Goal: Task Accomplishment & Management: Complete application form

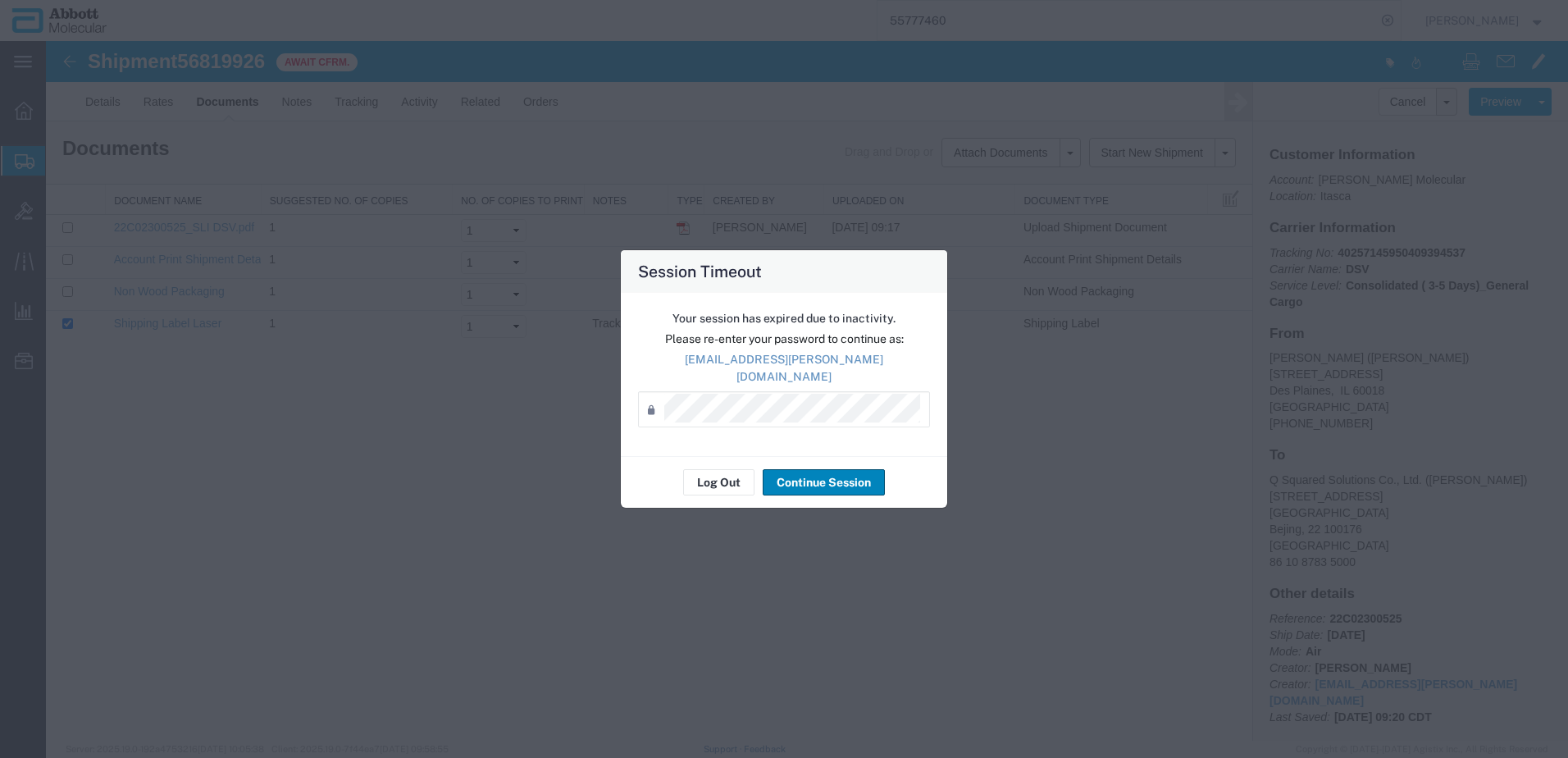
click at [813, 481] on button "Continue Session" at bounding box center [824, 483] width 122 height 26
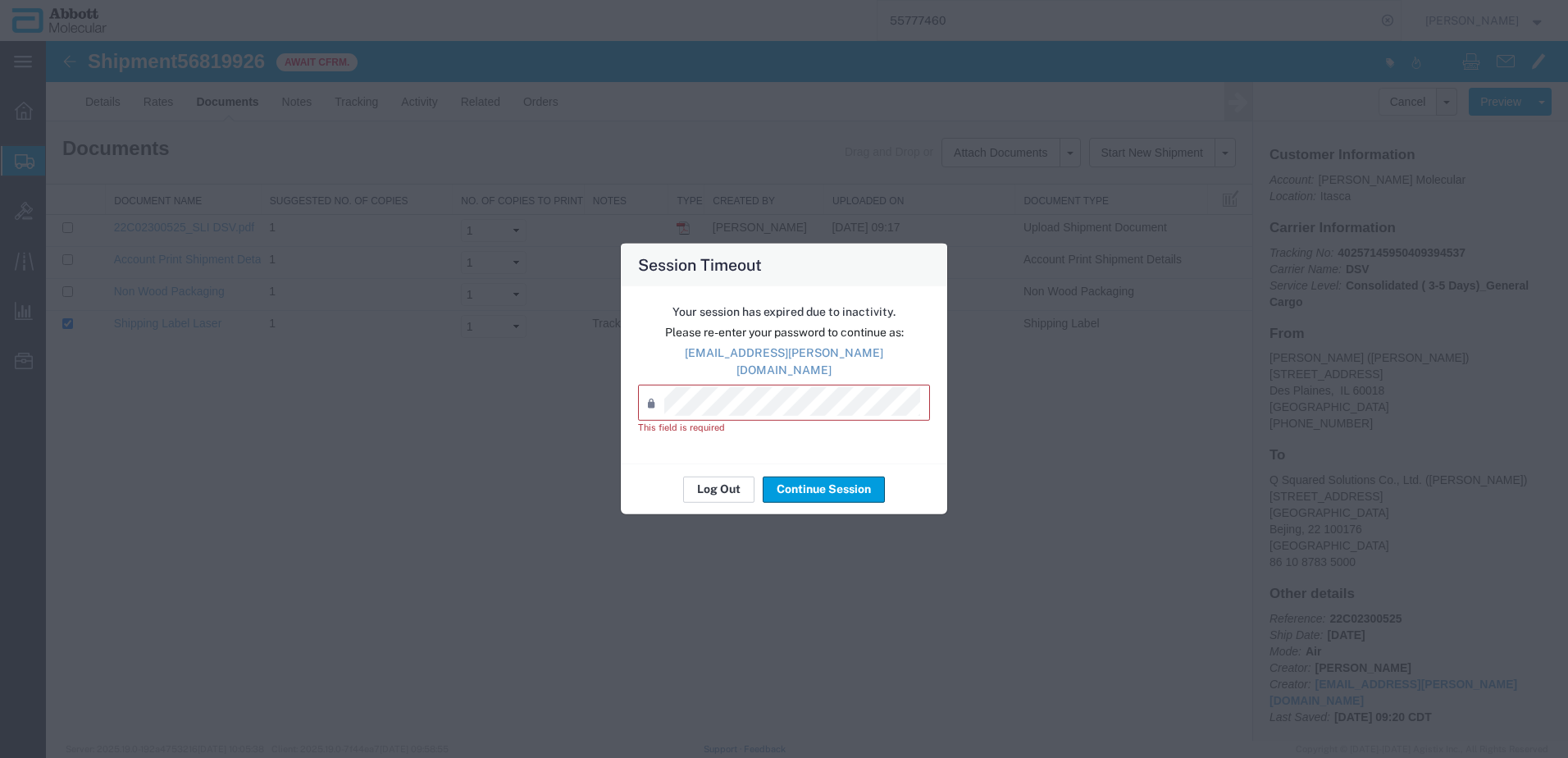
click at [714, 487] on button "Log Out" at bounding box center [719, 490] width 72 height 26
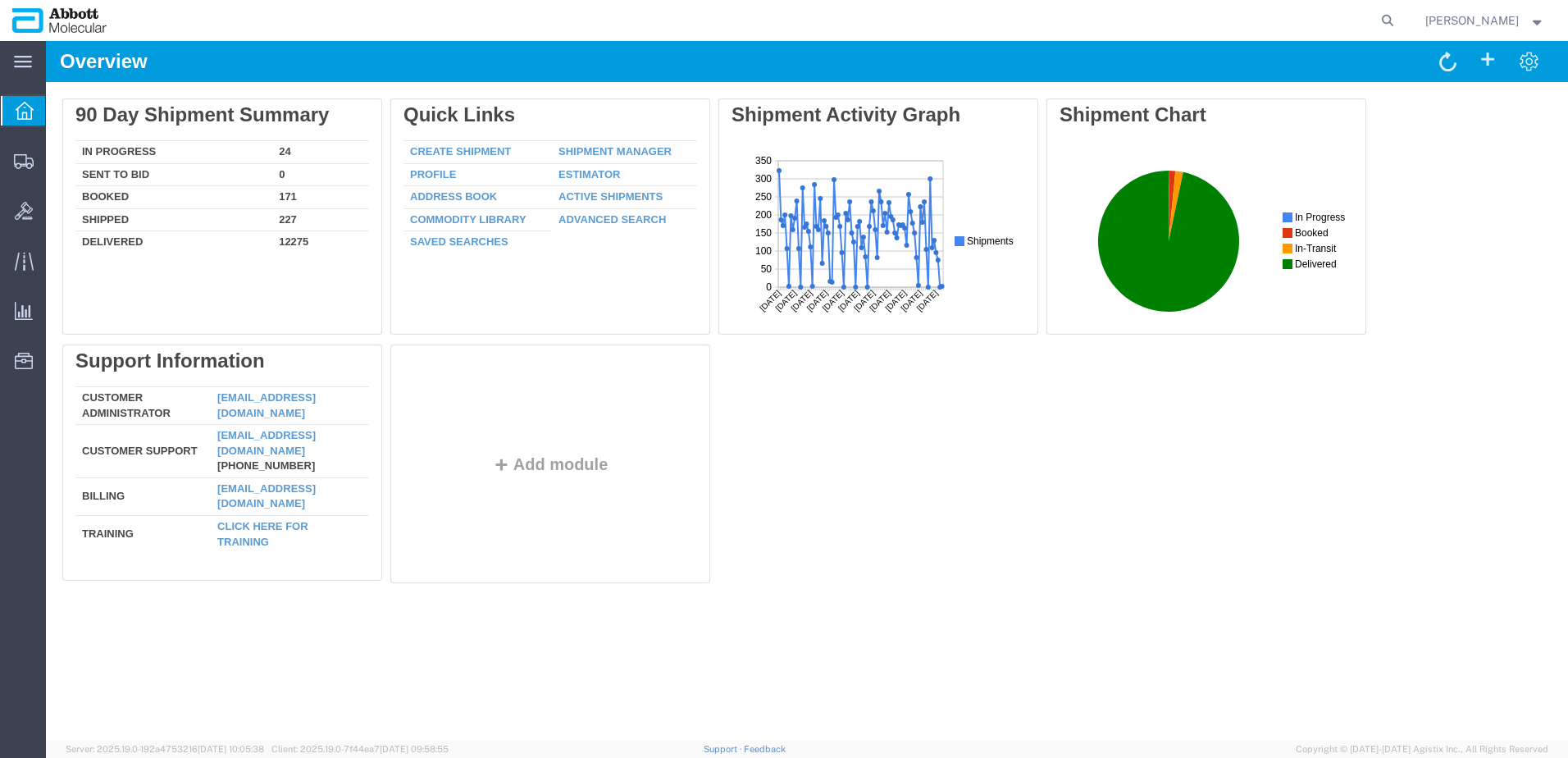
drag, startPoint x: 129, startPoint y: 248, endPoint x: 0, endPoint y: 220, distance: 132.0
click at [0, 0] on span "Create from Template" at bounding box center [0, 0] width 0 height 0
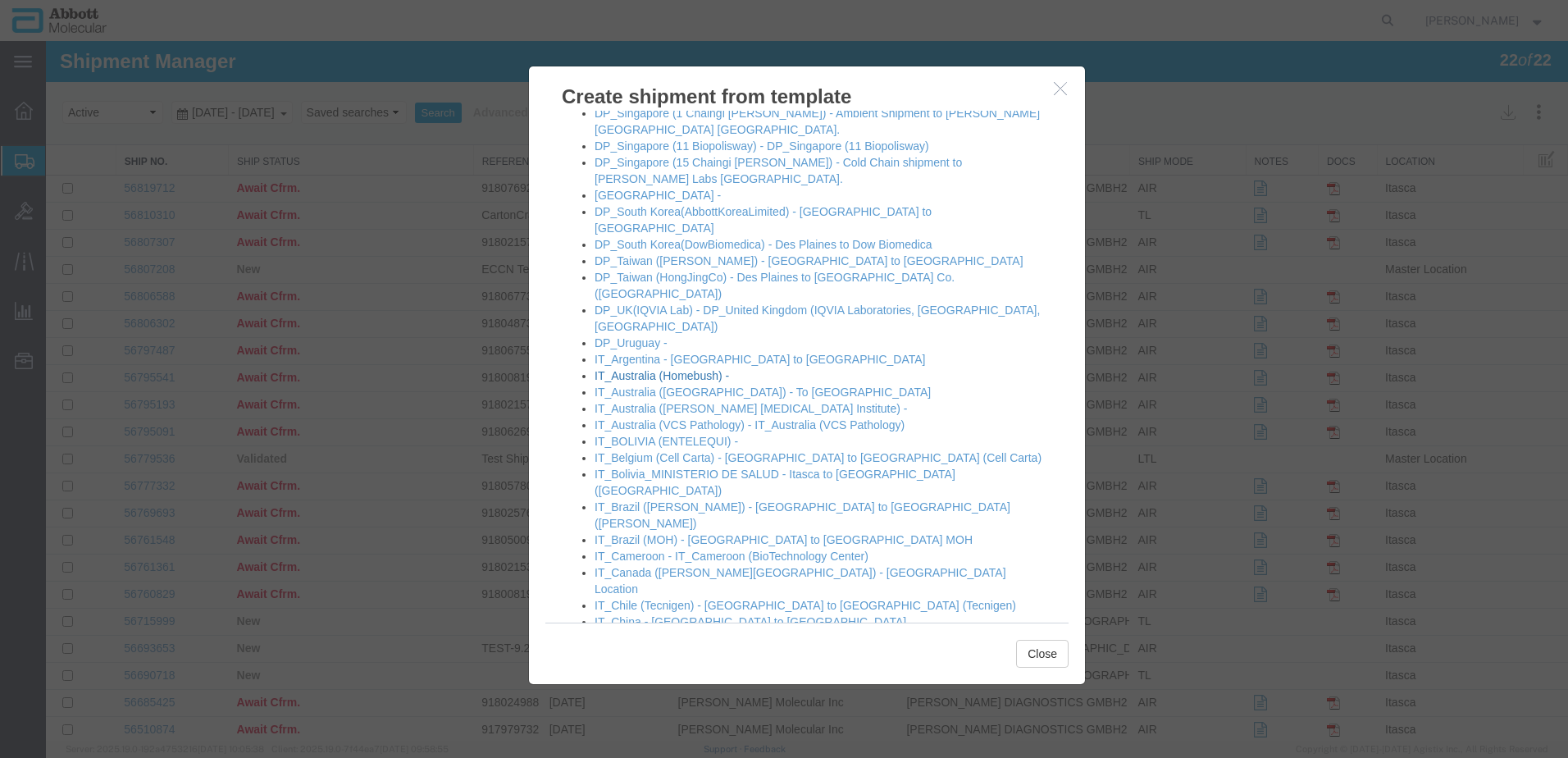
scroll to position [492, 0]
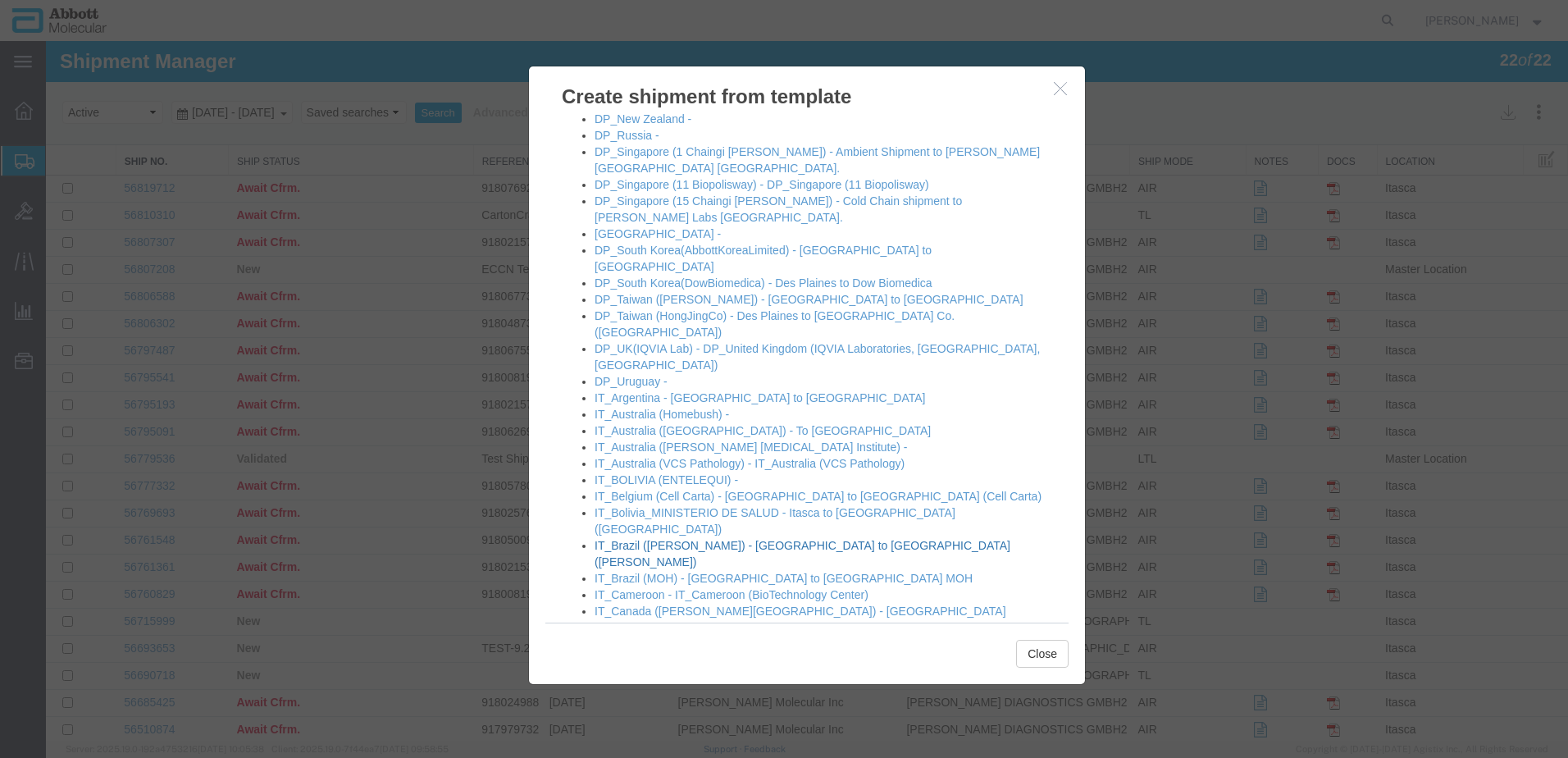
click at [658, 540] on link "IT_Brazil ([PERSON_NAME]) - [GEOGRAPHIC_DATA] to [GEOGRAPHIC_DATA] ([PERSON_NAM…" at bounding box center [803, 554] width 416 height 29
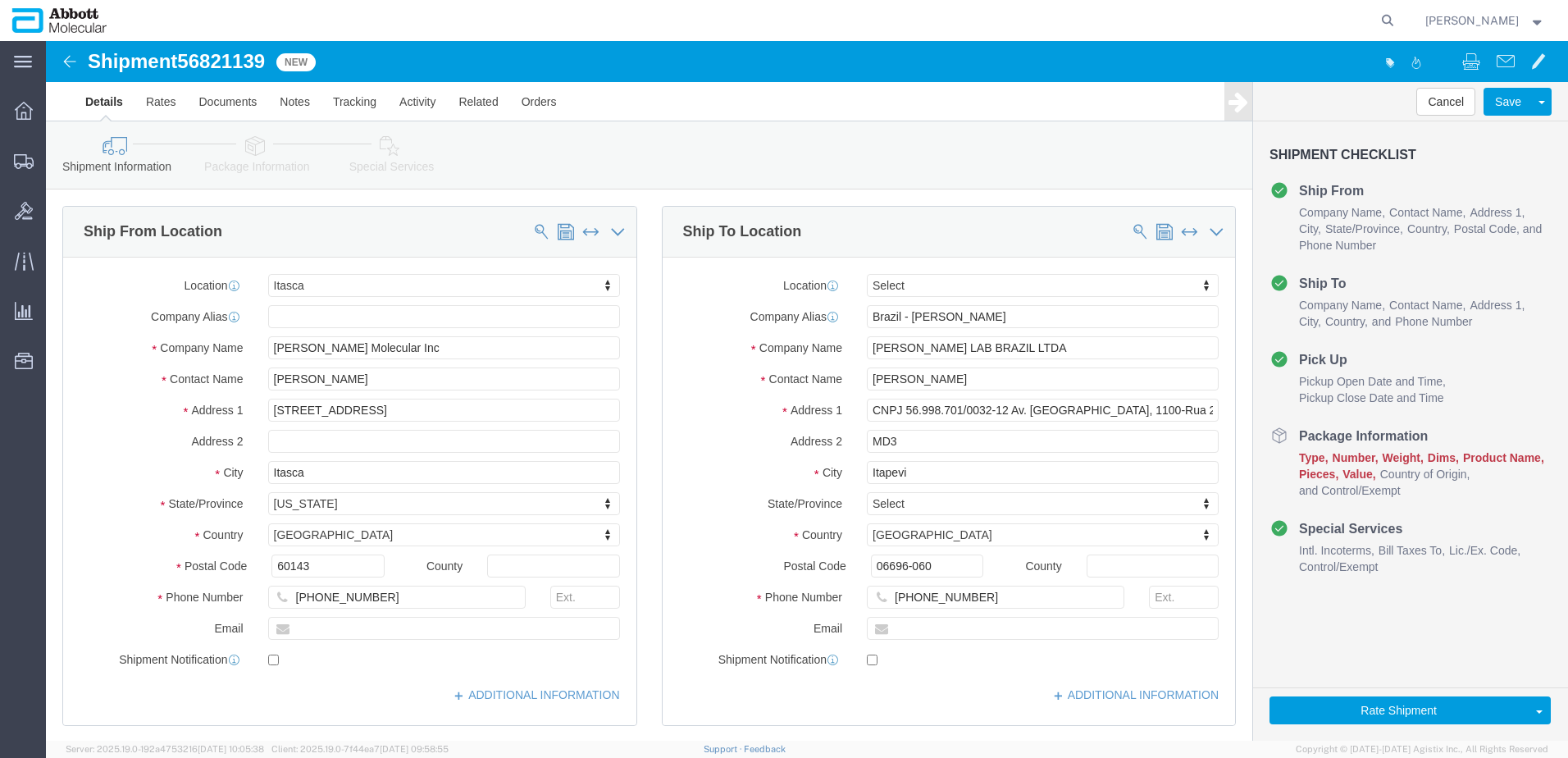
select select "48454"
select select
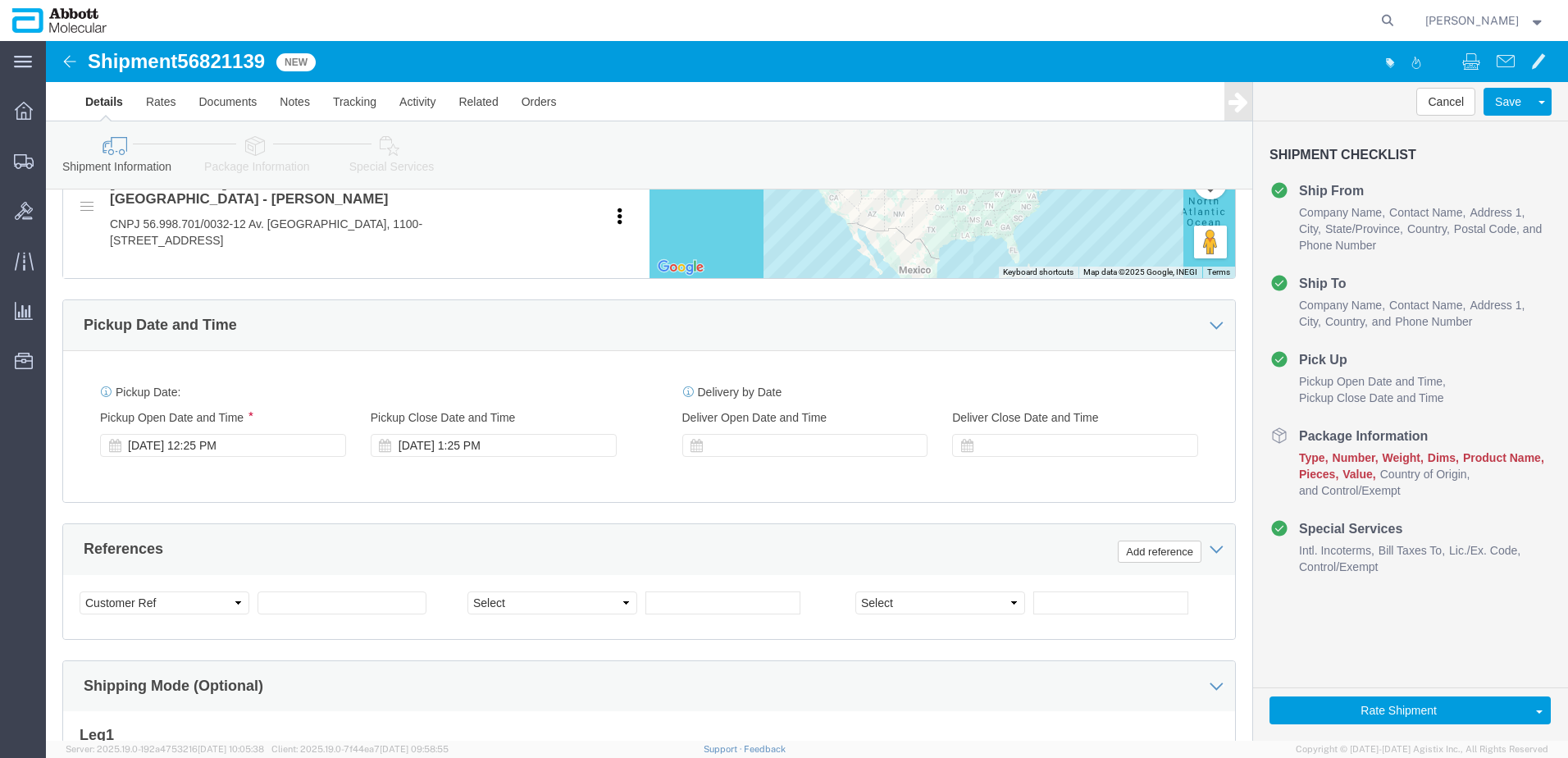
scroll to position [821, 0]
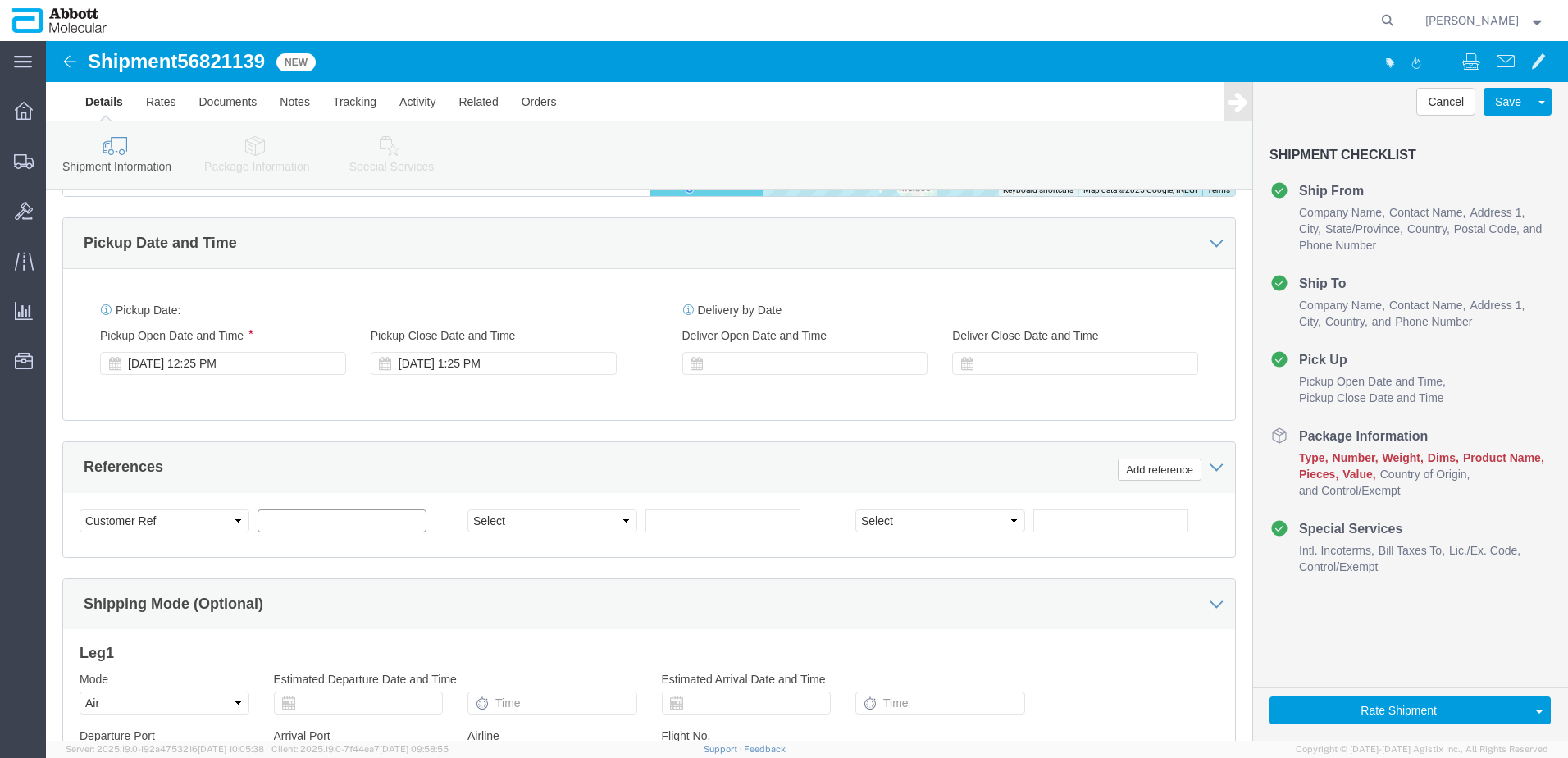
click input "text"
paste input "620624366"
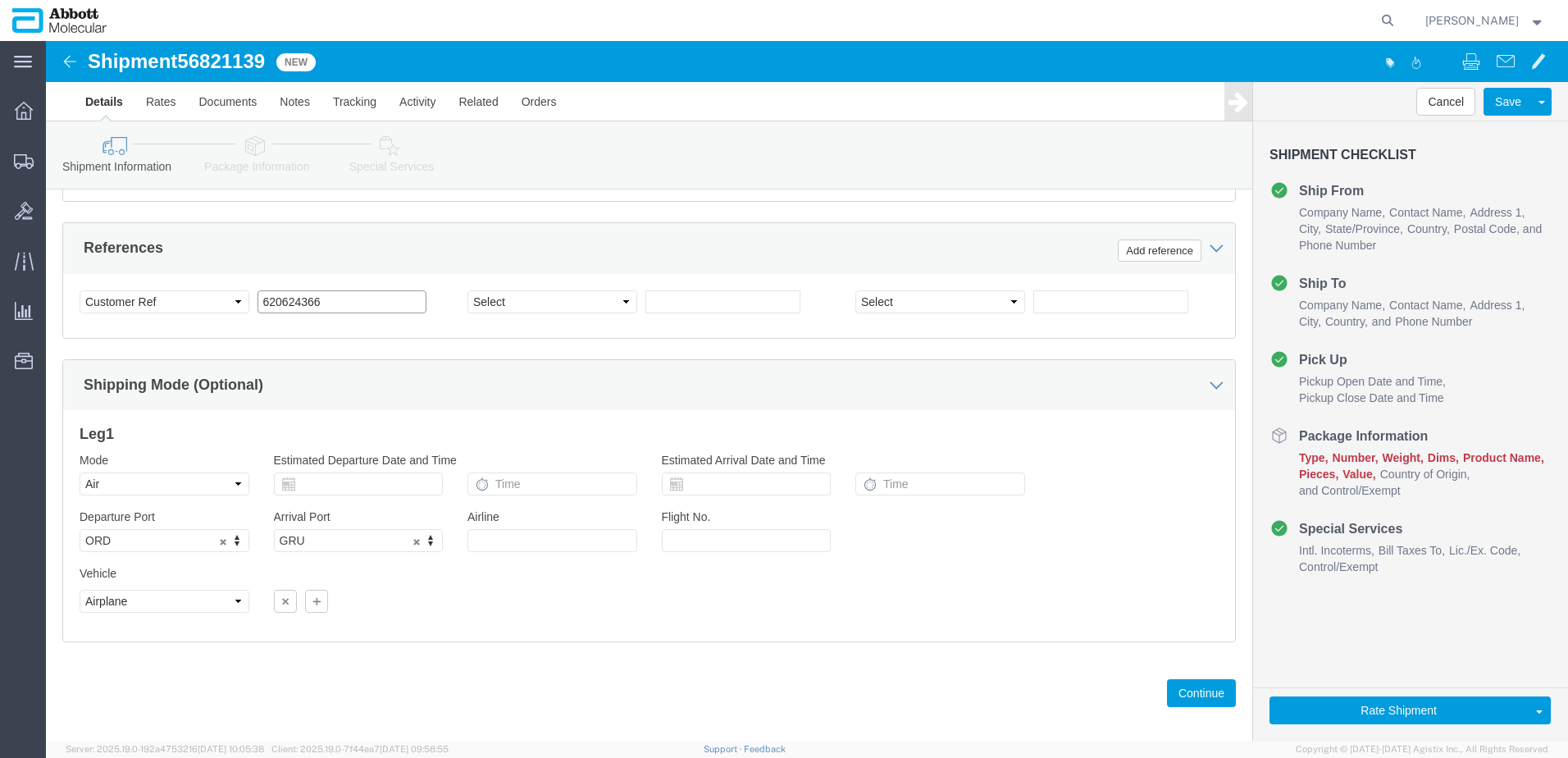
scroll to position [1041, 0]
type input "620624366"
click button "Continue"
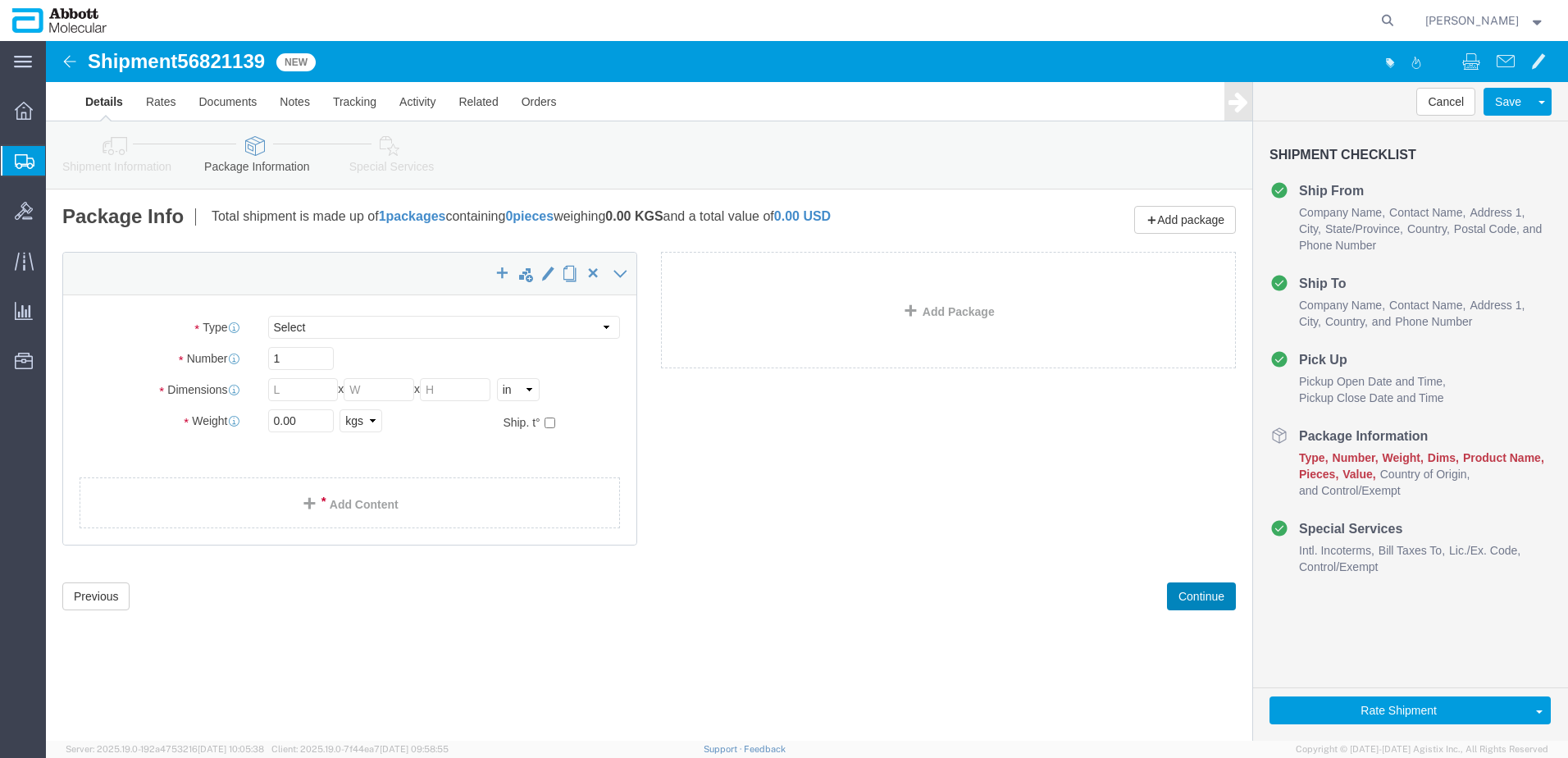
select select "CBOX"
click select "Select Box (B) Box (C) Box (D) Cardboard Box(es) Crate (Instrument) Crate(s) En…"
type input "32"
type input "22"
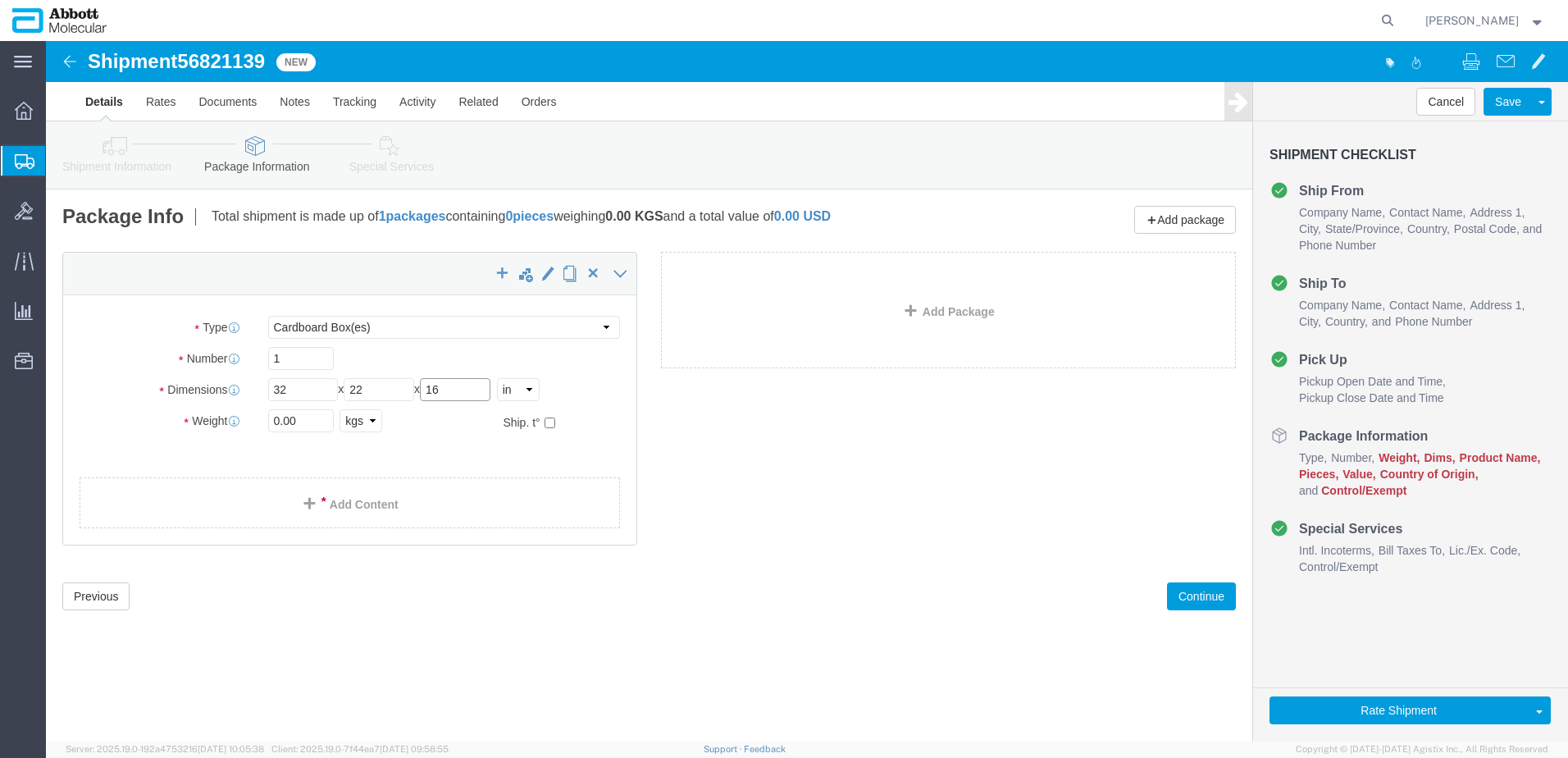
type input "16"
type input "27"
click input "checkbox"
checkbox input "true"
click div "Package Type Select Box (B) Box (C) Box (D) Cardboard Box(es) Crate (Instrument…"
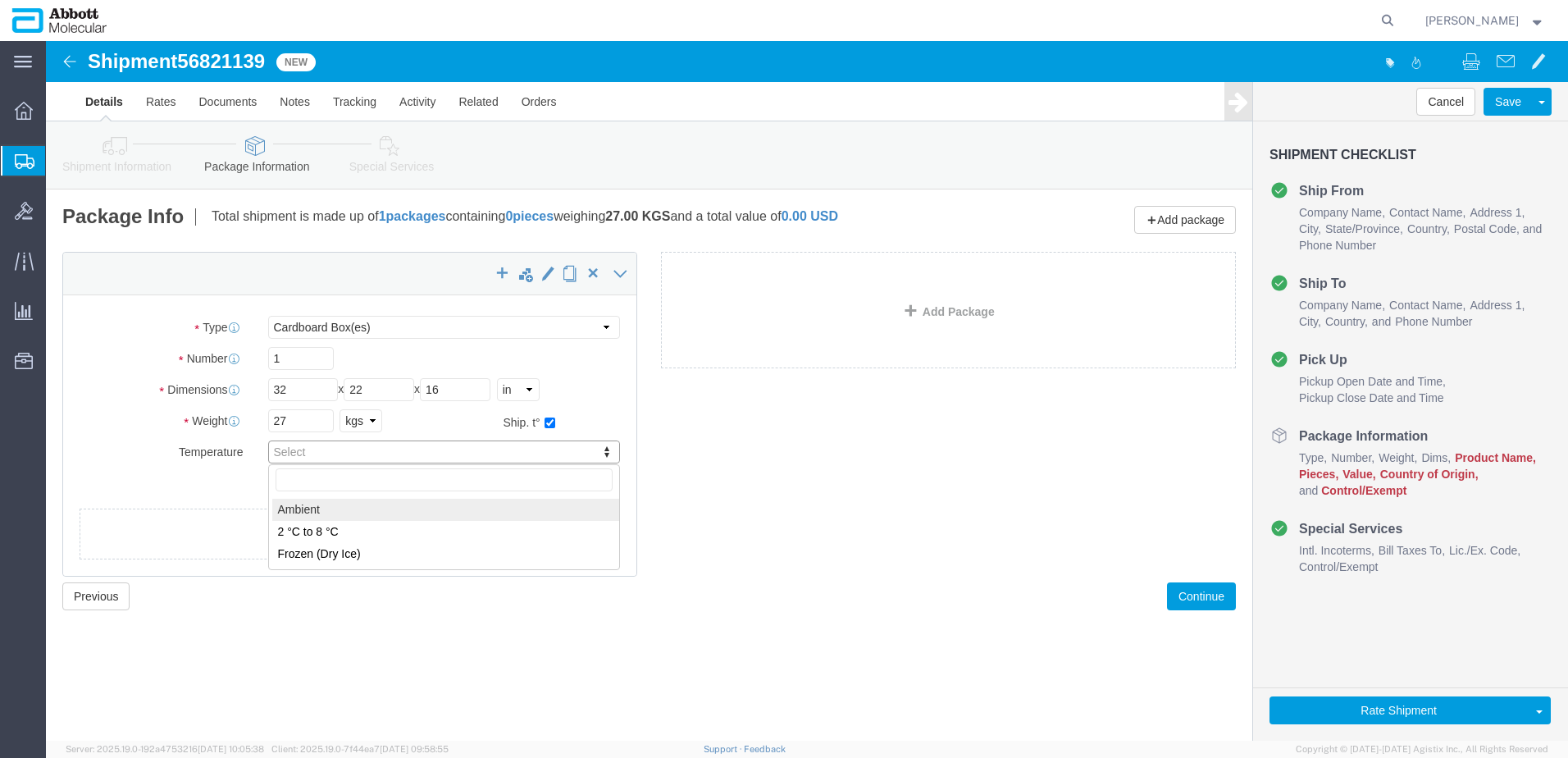
type input "AMBIENT"
click link "Add Content"
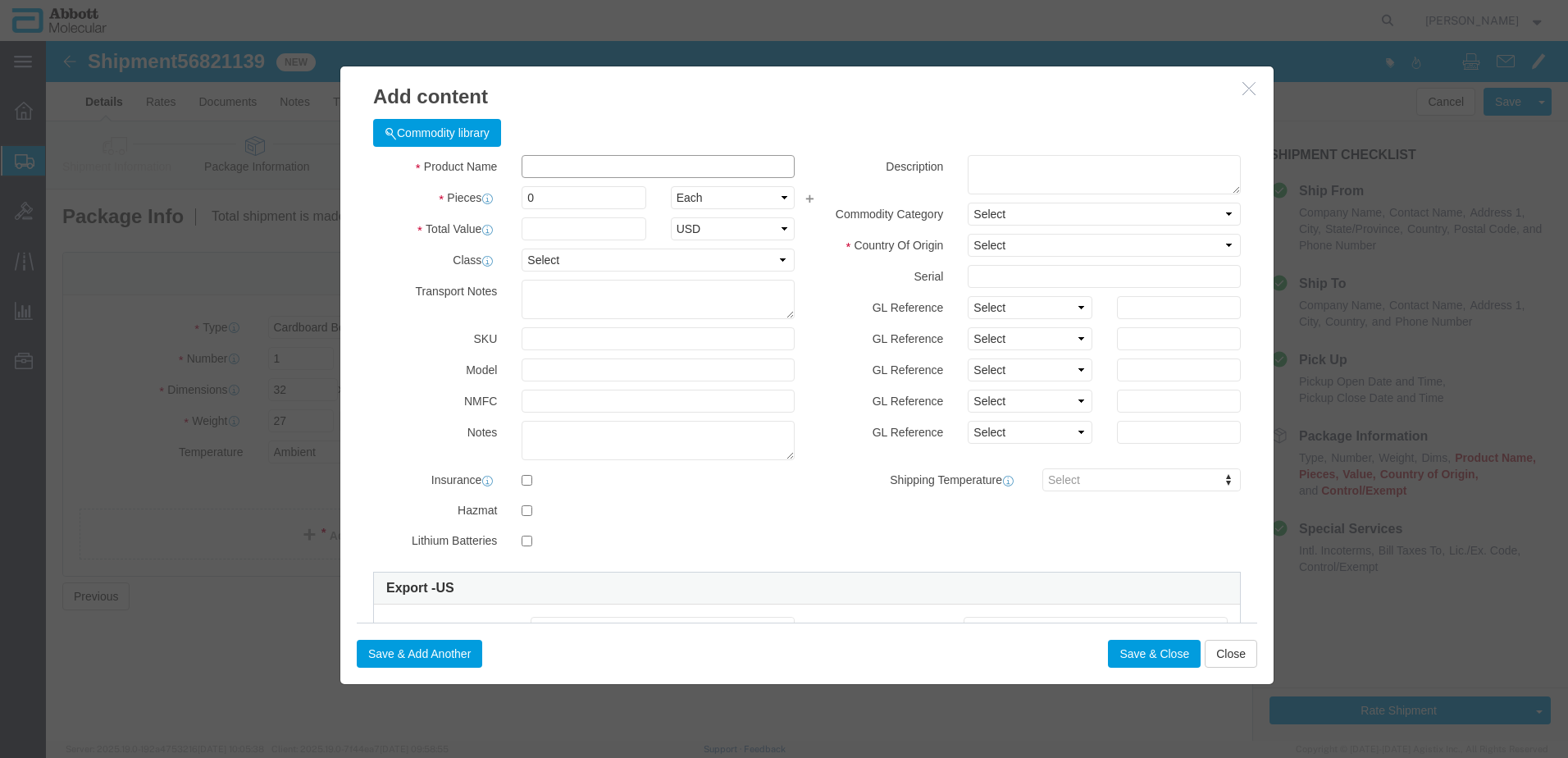
click input "text"
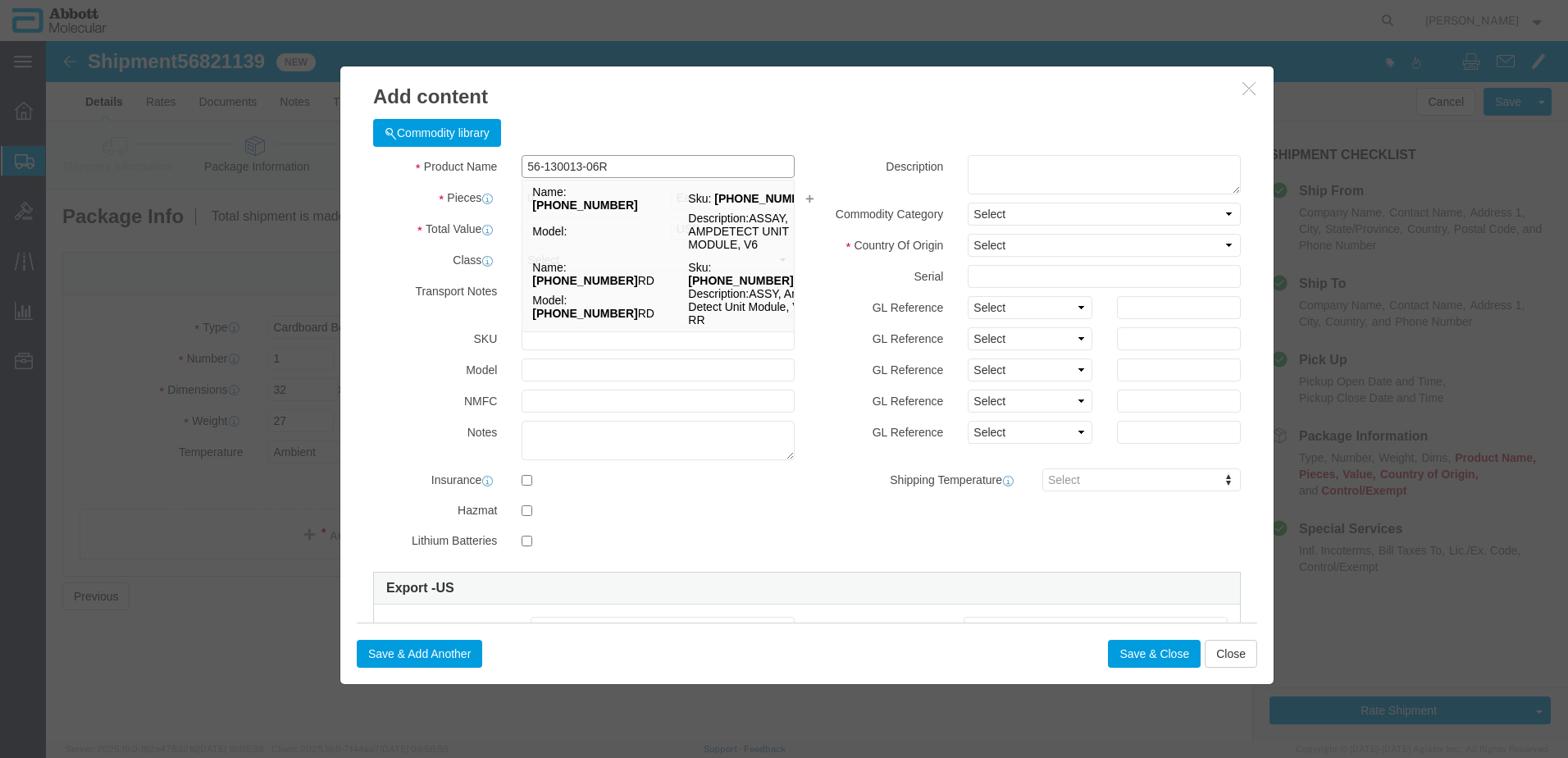
type input "56-130013-06RD"
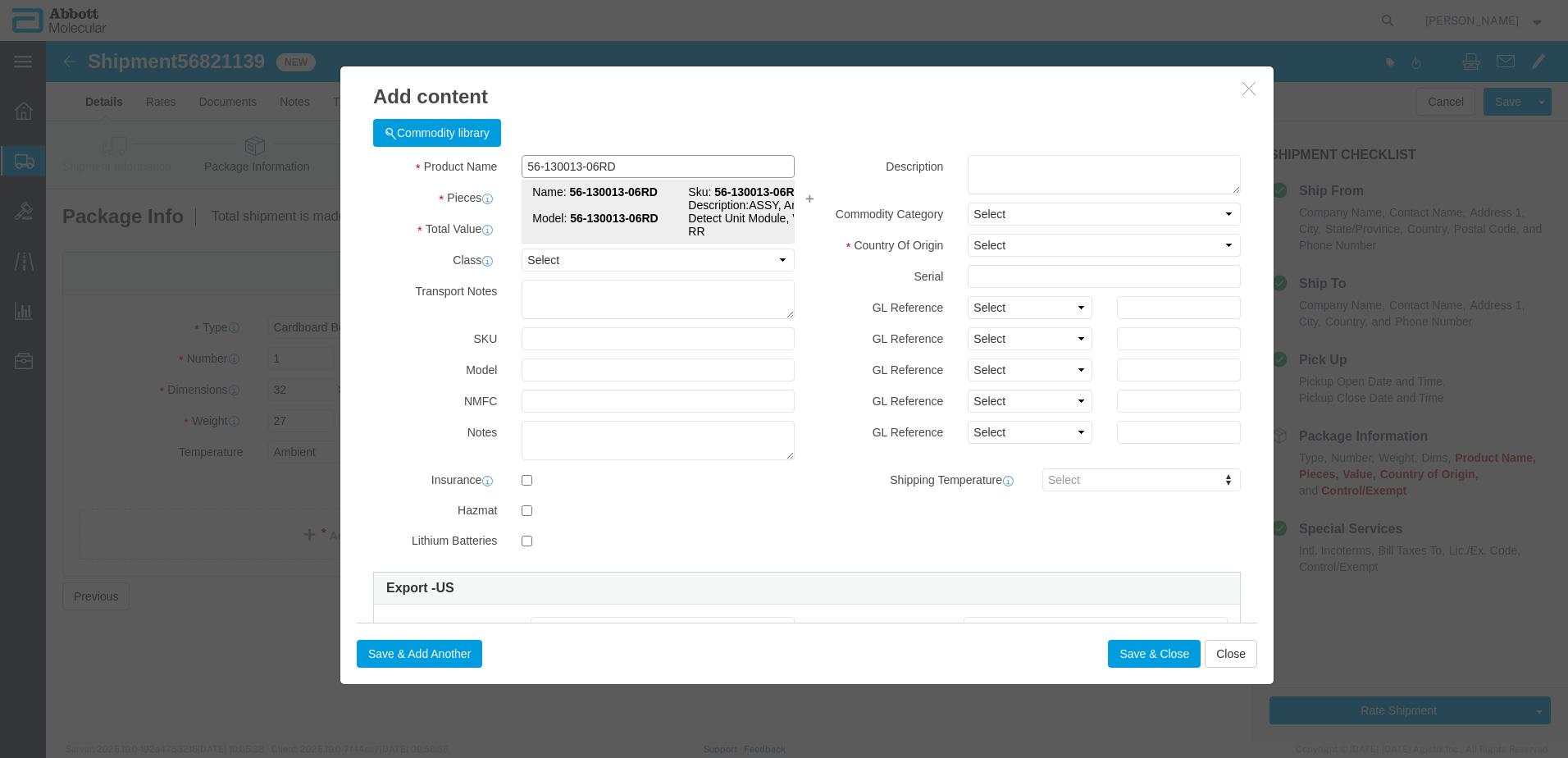
click strong "56-130013-06RD"
type input "1"
select select "USD"
select select "US"
type input "9027905995"
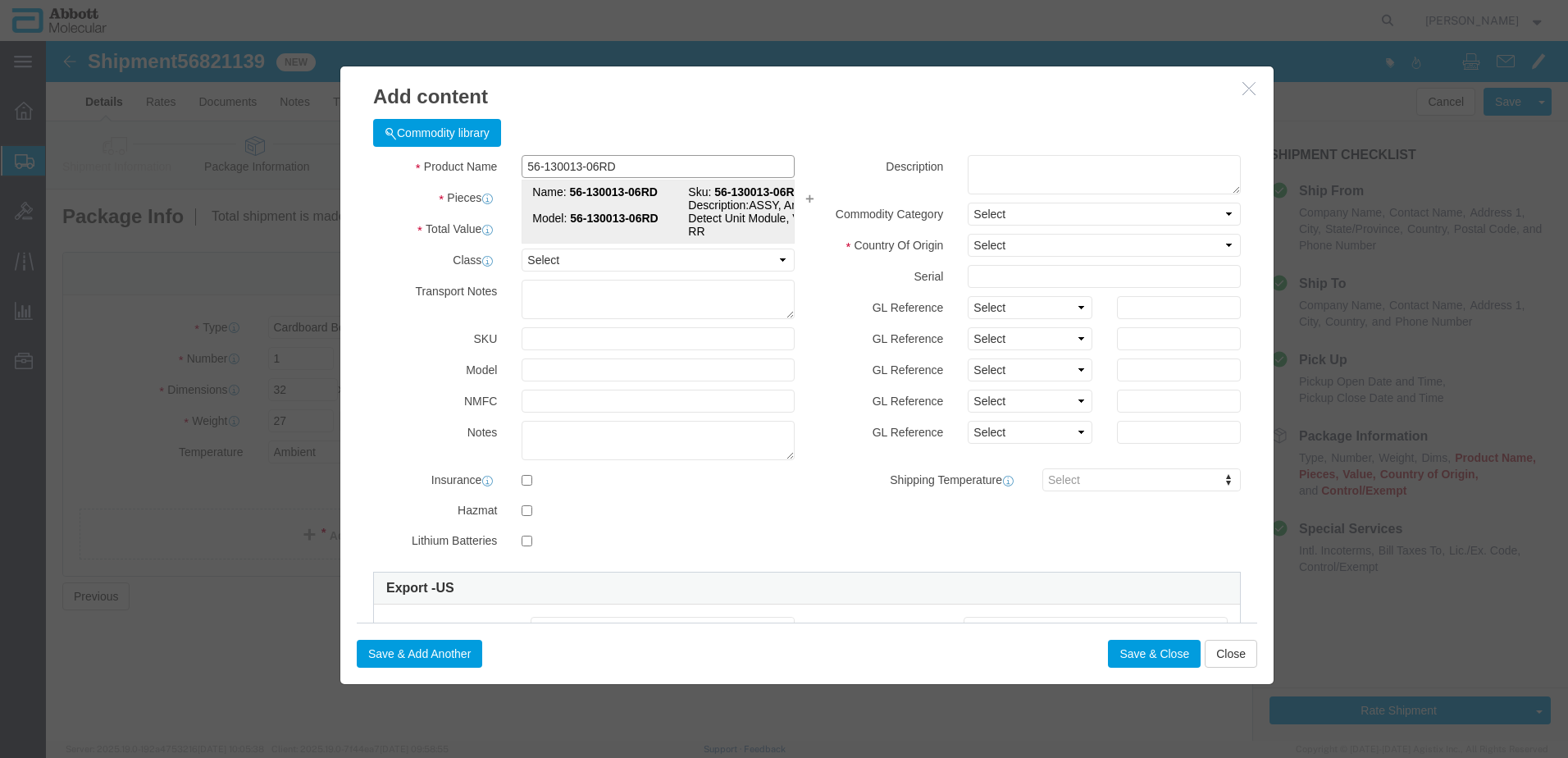
type input "EAR99"
select select "BIS"
type input "56-130013-06RD"
type textarea "ASSY, Amp Detect Unit Module, V6 DP RR"
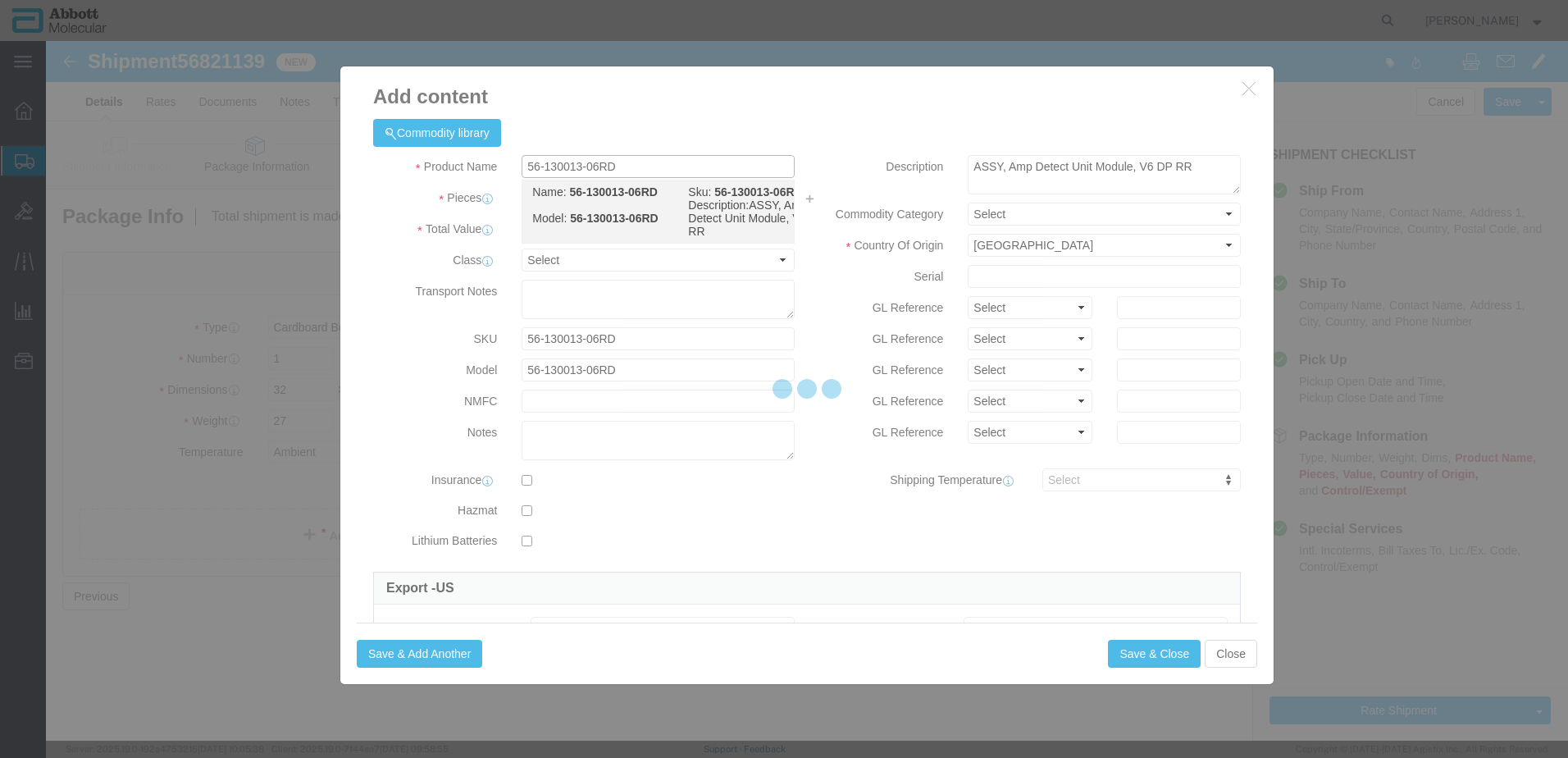
select select "NLR"
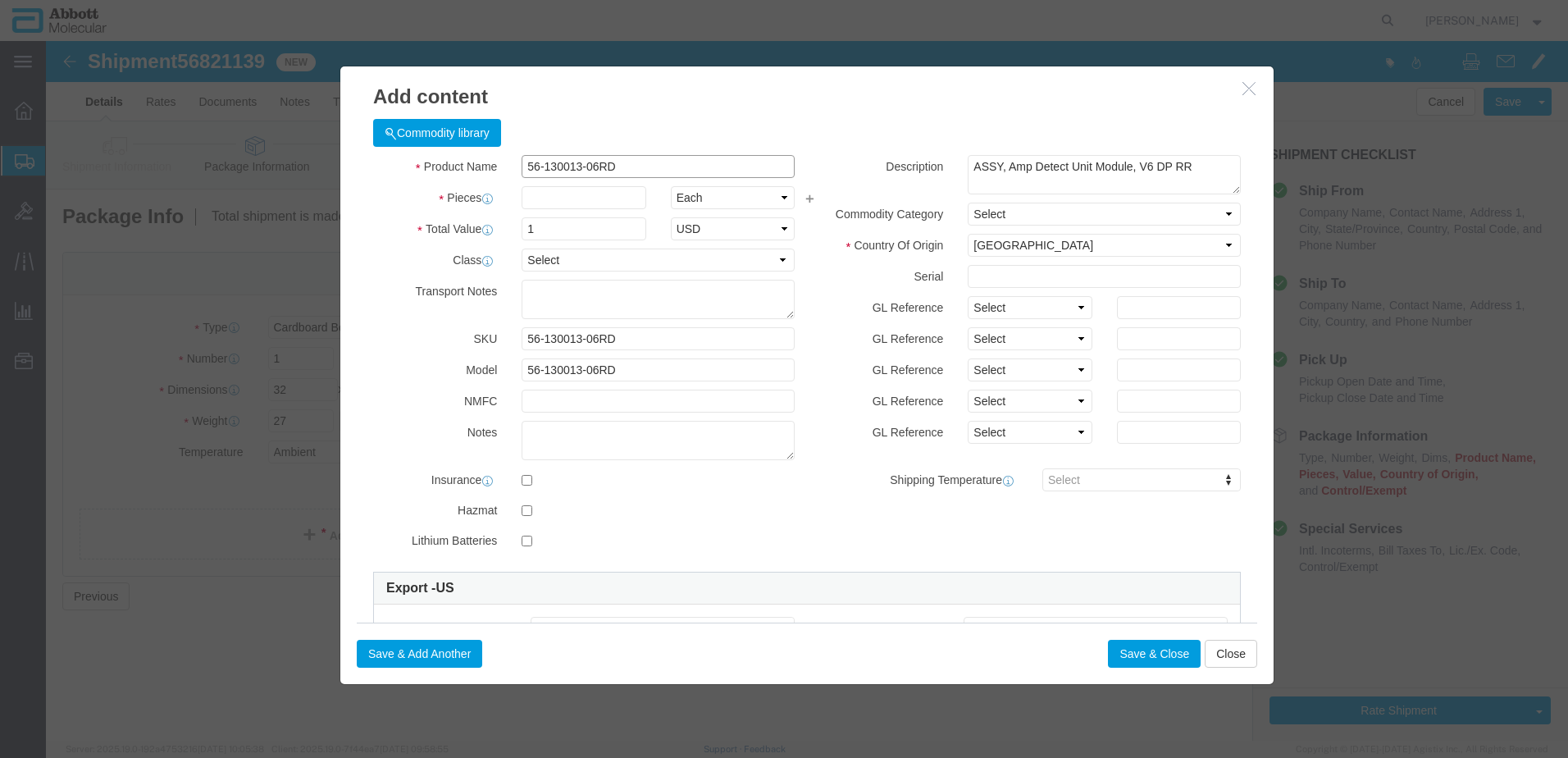
type input "56-130013-06RD"
type input "1"
click select "Select Account Type Activity ID Airline Appointment Number ASN Batch Number Bil…"
select select "BATCH_NUMBER"
click select "Select Account Type Activity ID Airline Appointment Number ASN Batch Number Bil…"
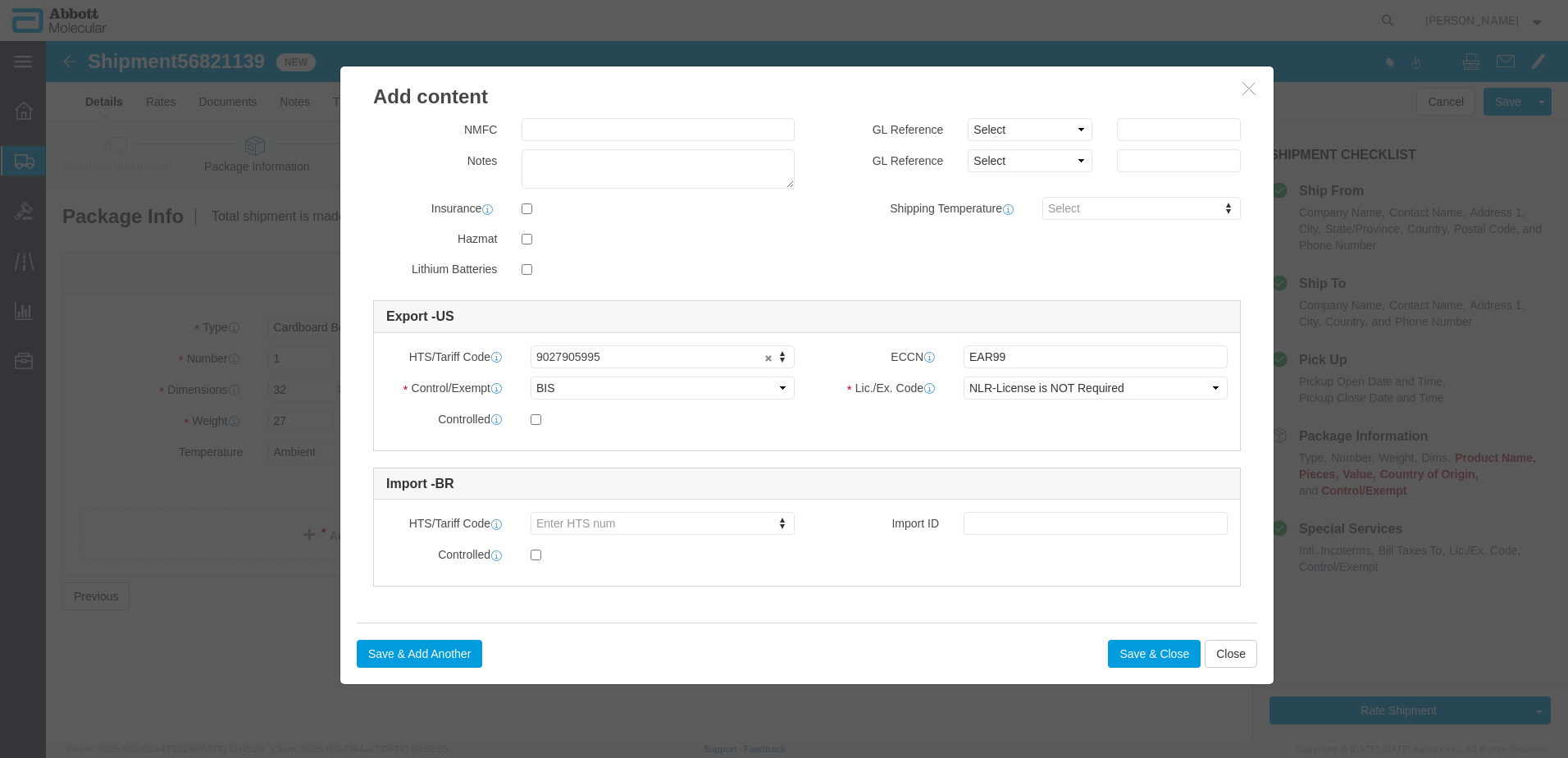
scroll to position [272, 0]
type input "A000583377"
click button "Save & Close"
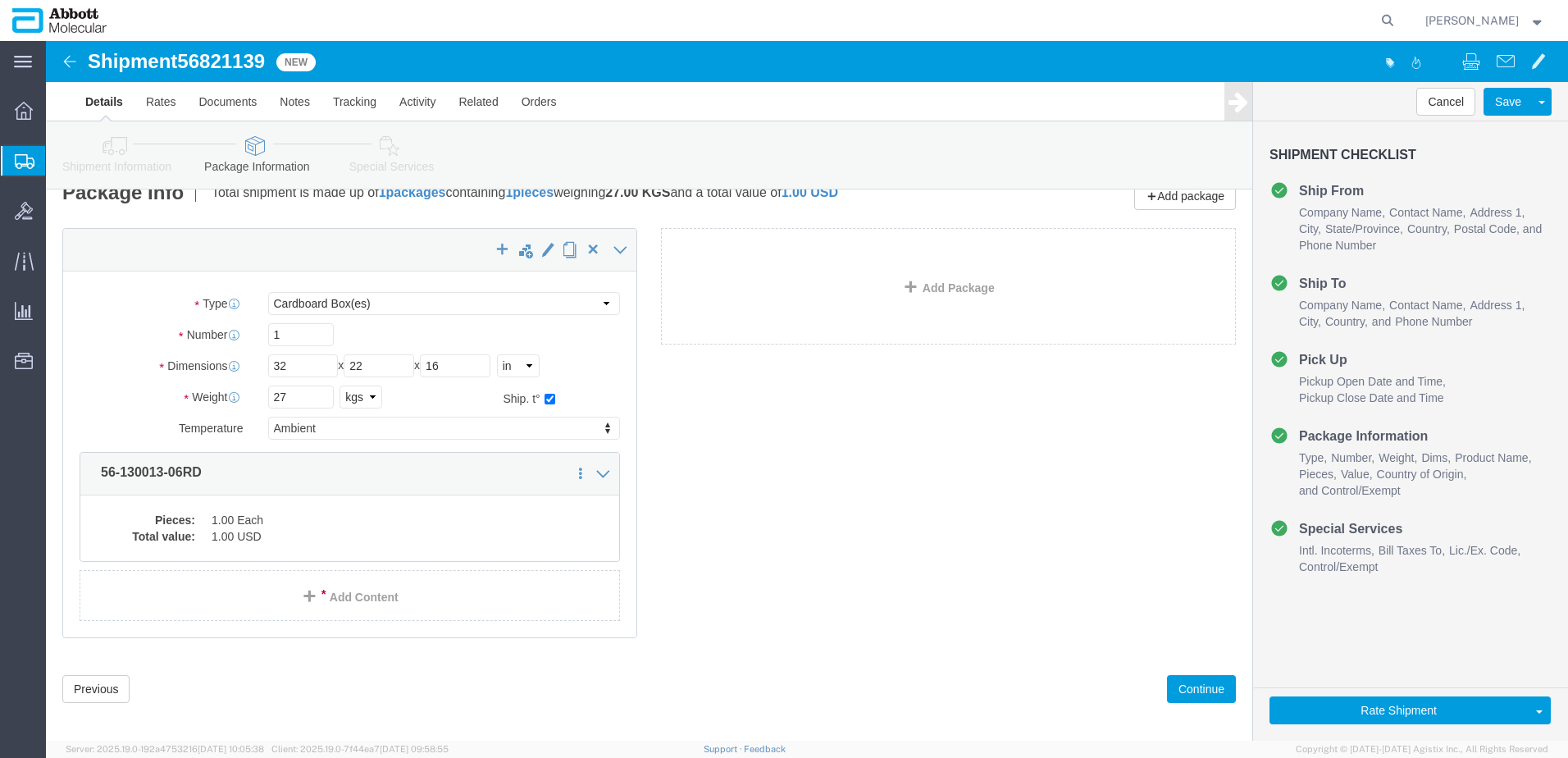
scroll to position [36, 0]
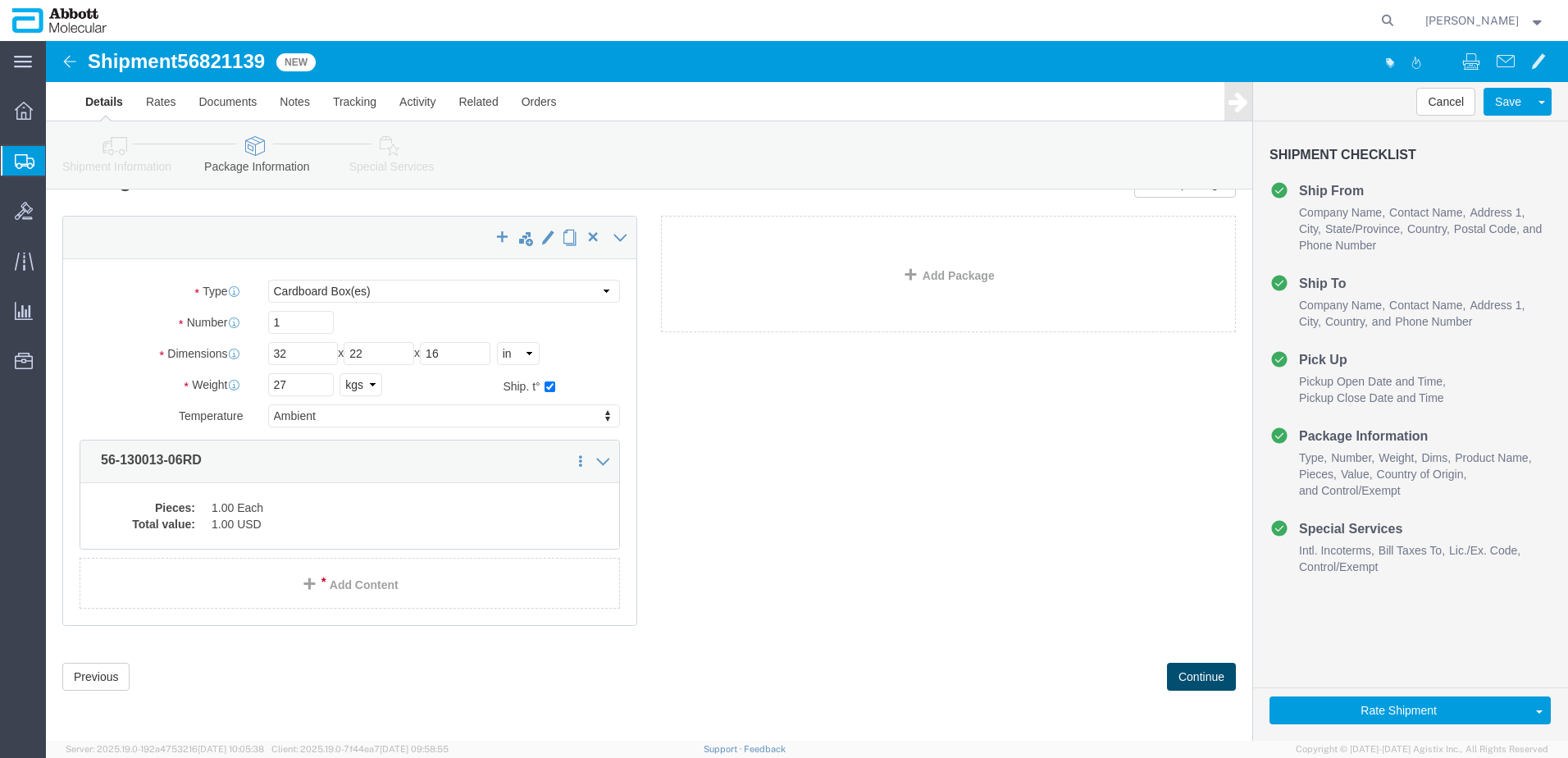
click button "Continue"
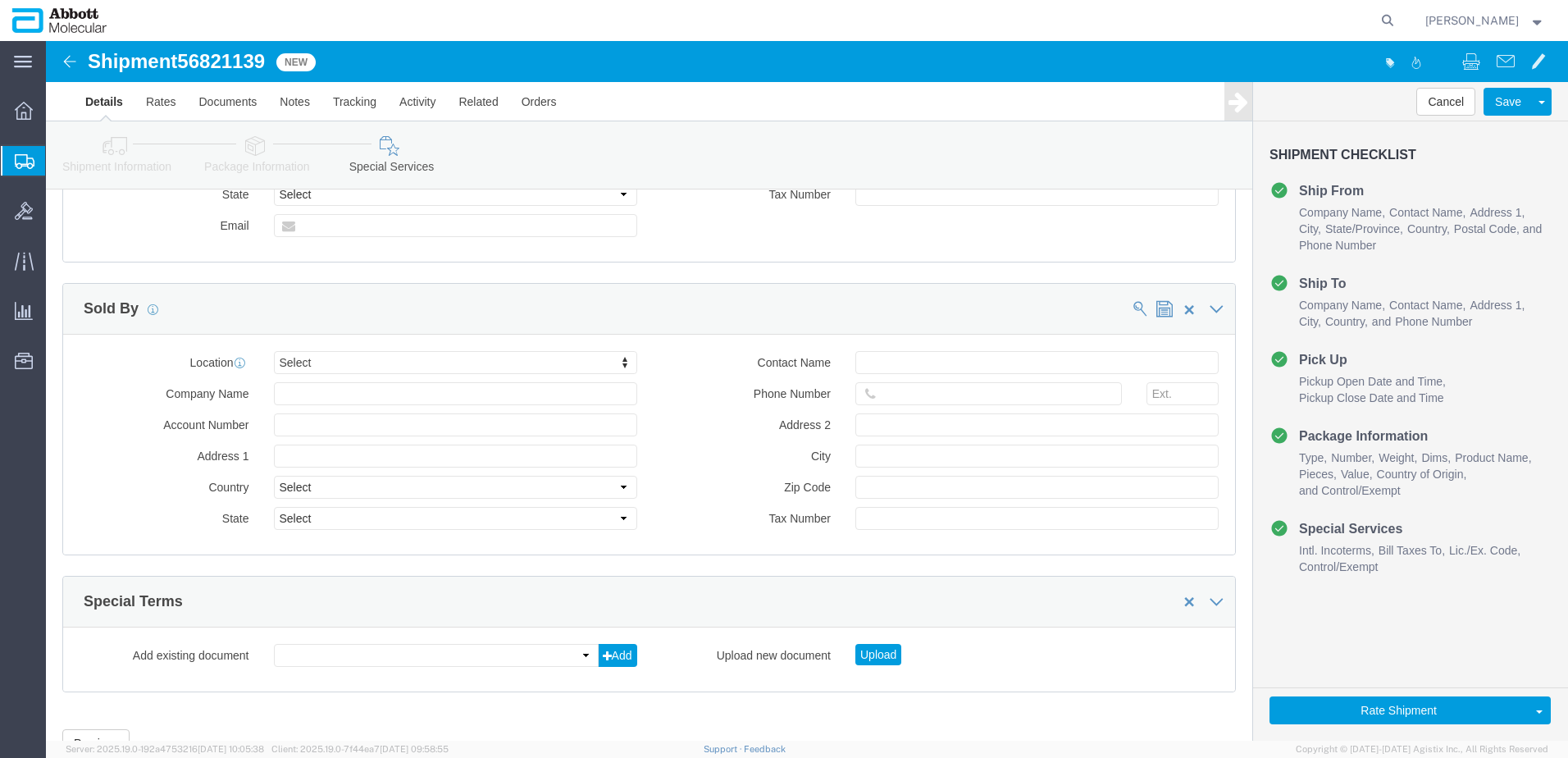
scroll to position [2489, 0]
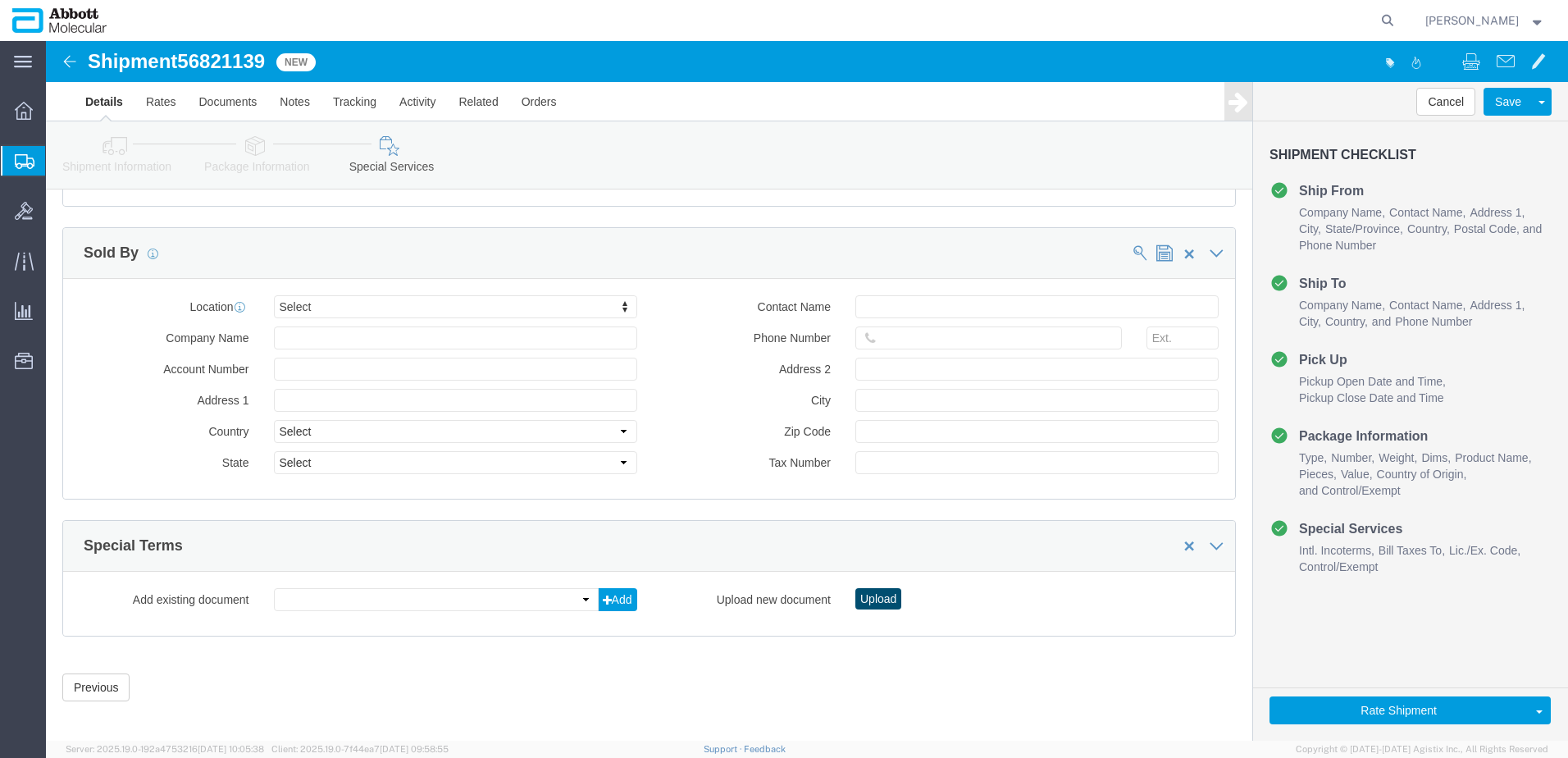
click button "Upload"
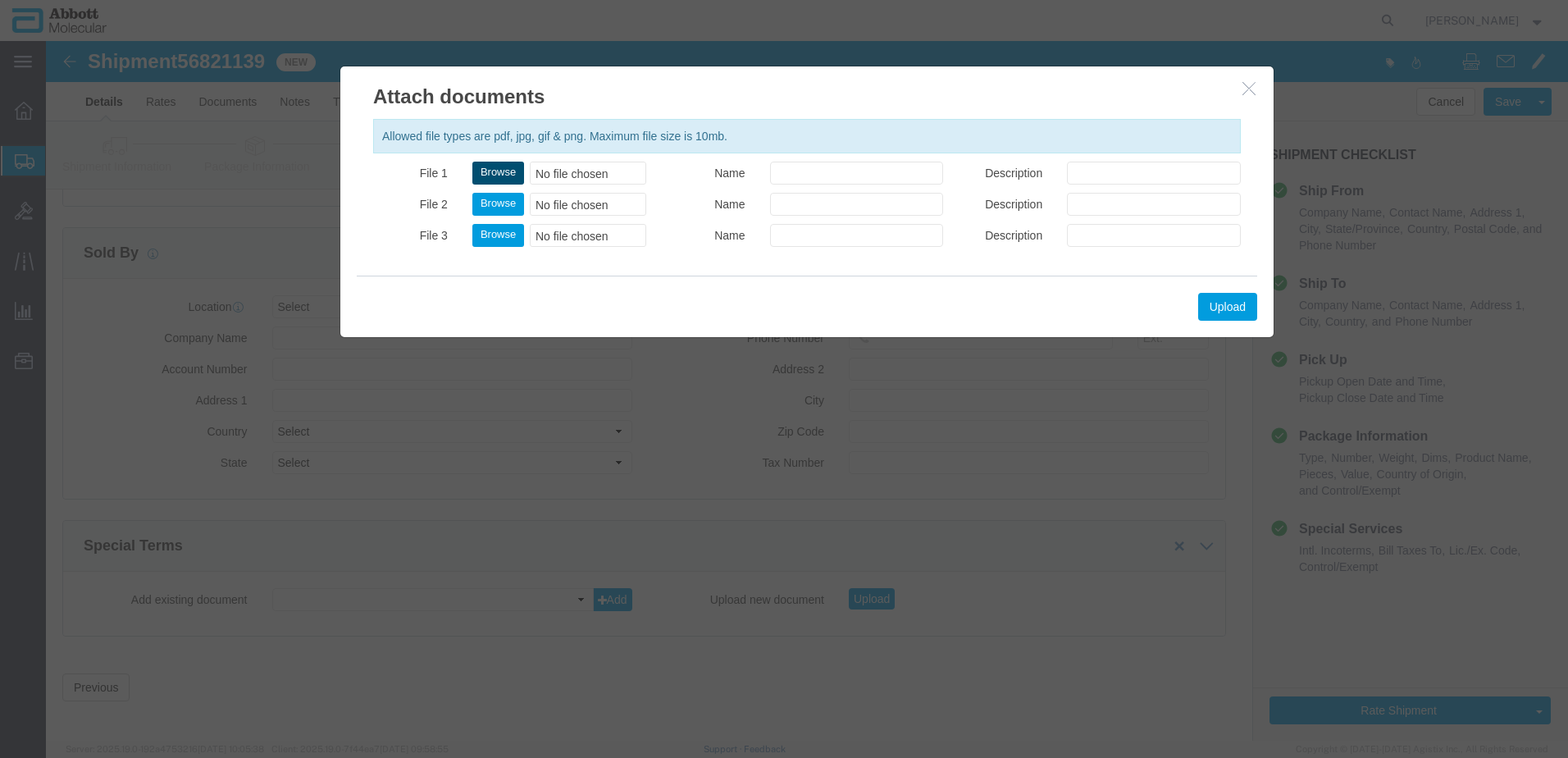
click button "Browse"
type input "C:\fakepath\620624366 SLI DSV.pdf"
click button "Upload"
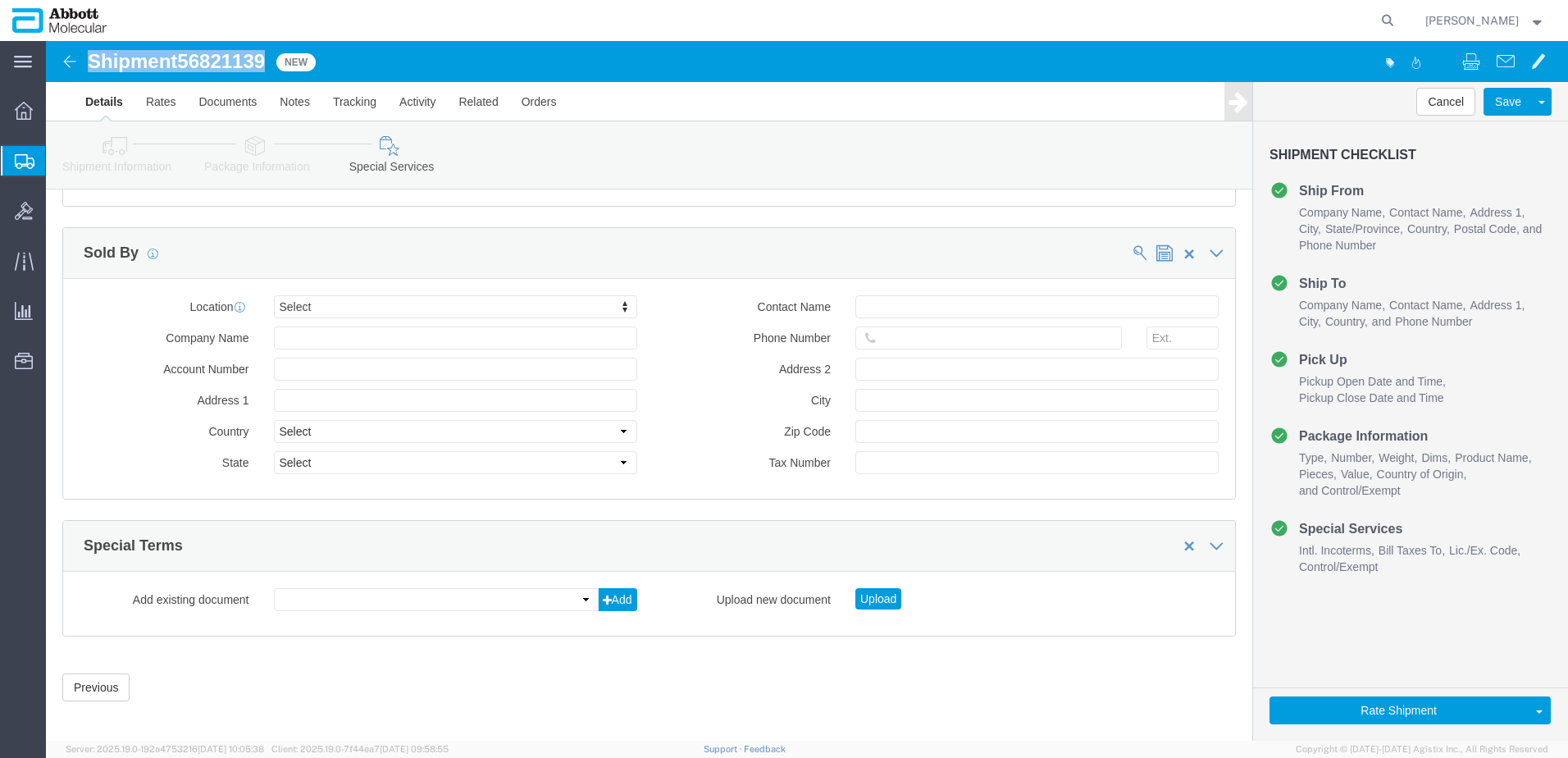
drag, startPoint x: 46, startPoint y: 23, endPoint x: 221, endPoint y: 35, distance: 175.4
click div "Shipment 56821139 New"
copy h1 "Shipment 56821139"
click button "Rate Shipment"
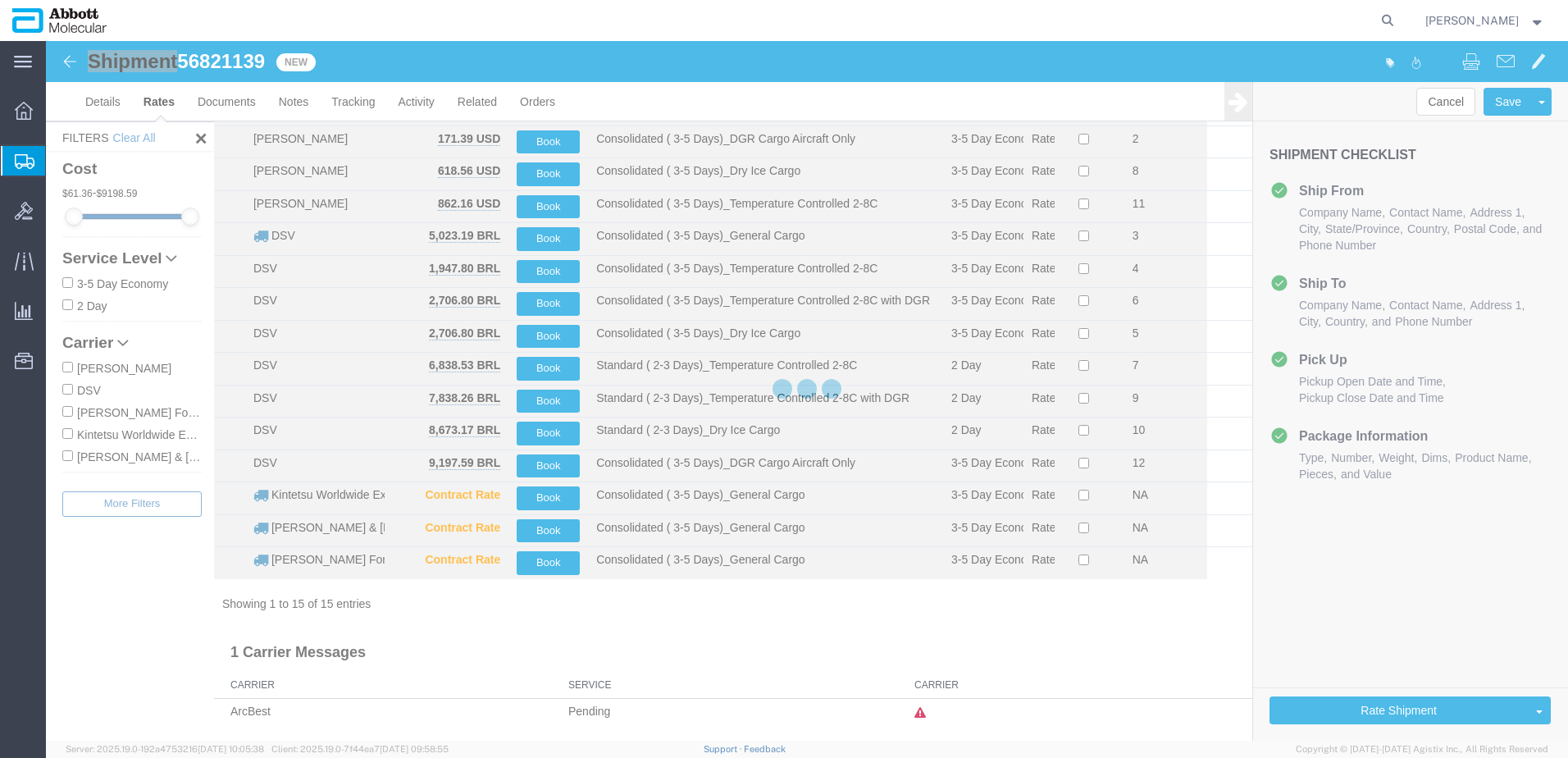
scroll to position [92, 0]
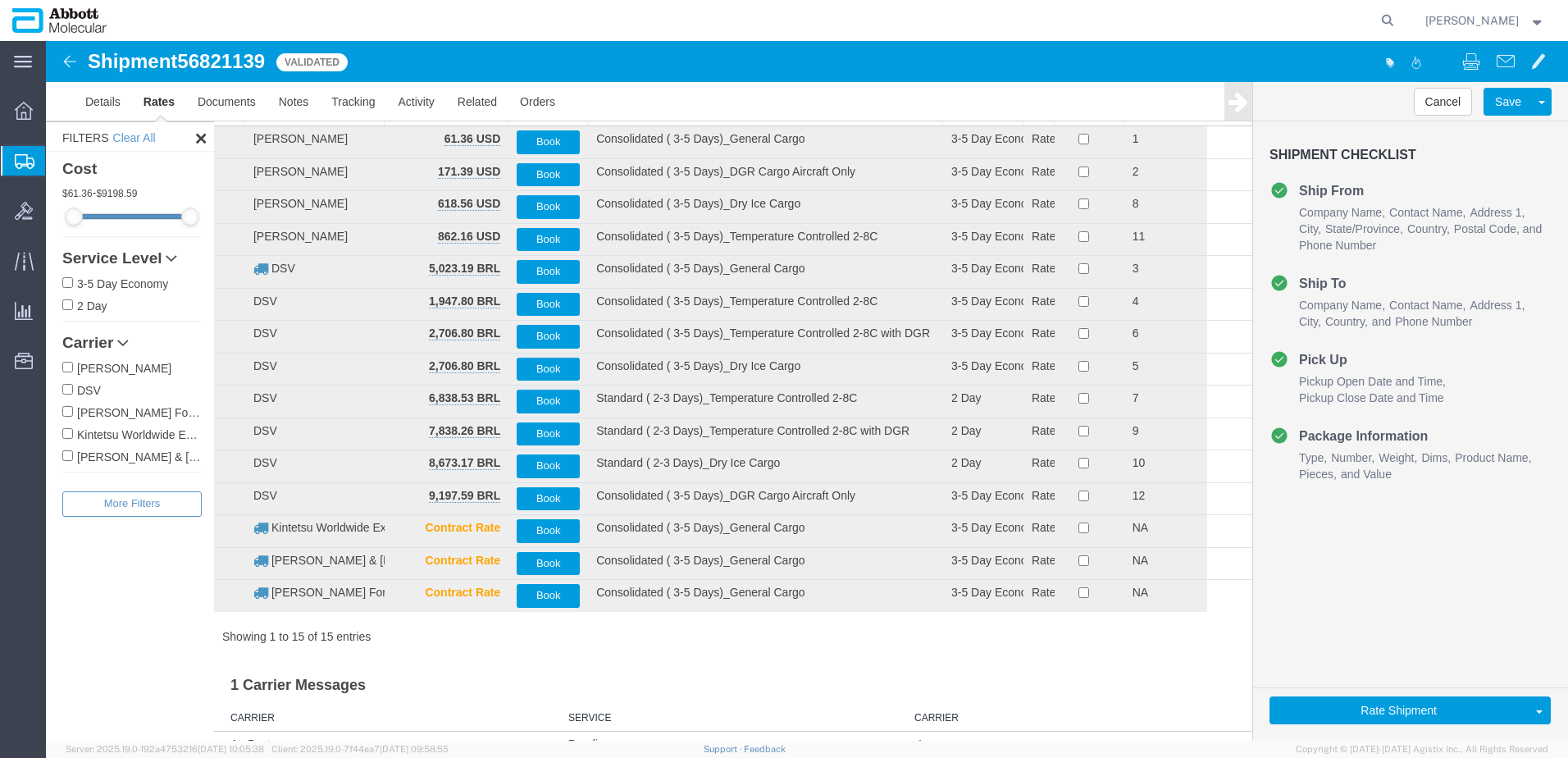
click at [88, 390] on label "DSV" at bounding box center [132, 389] width 139 height 18
click at [73, 390] on input "DSV" at bounding box center [67, 389] width 10 height 10
checkbox input "true"
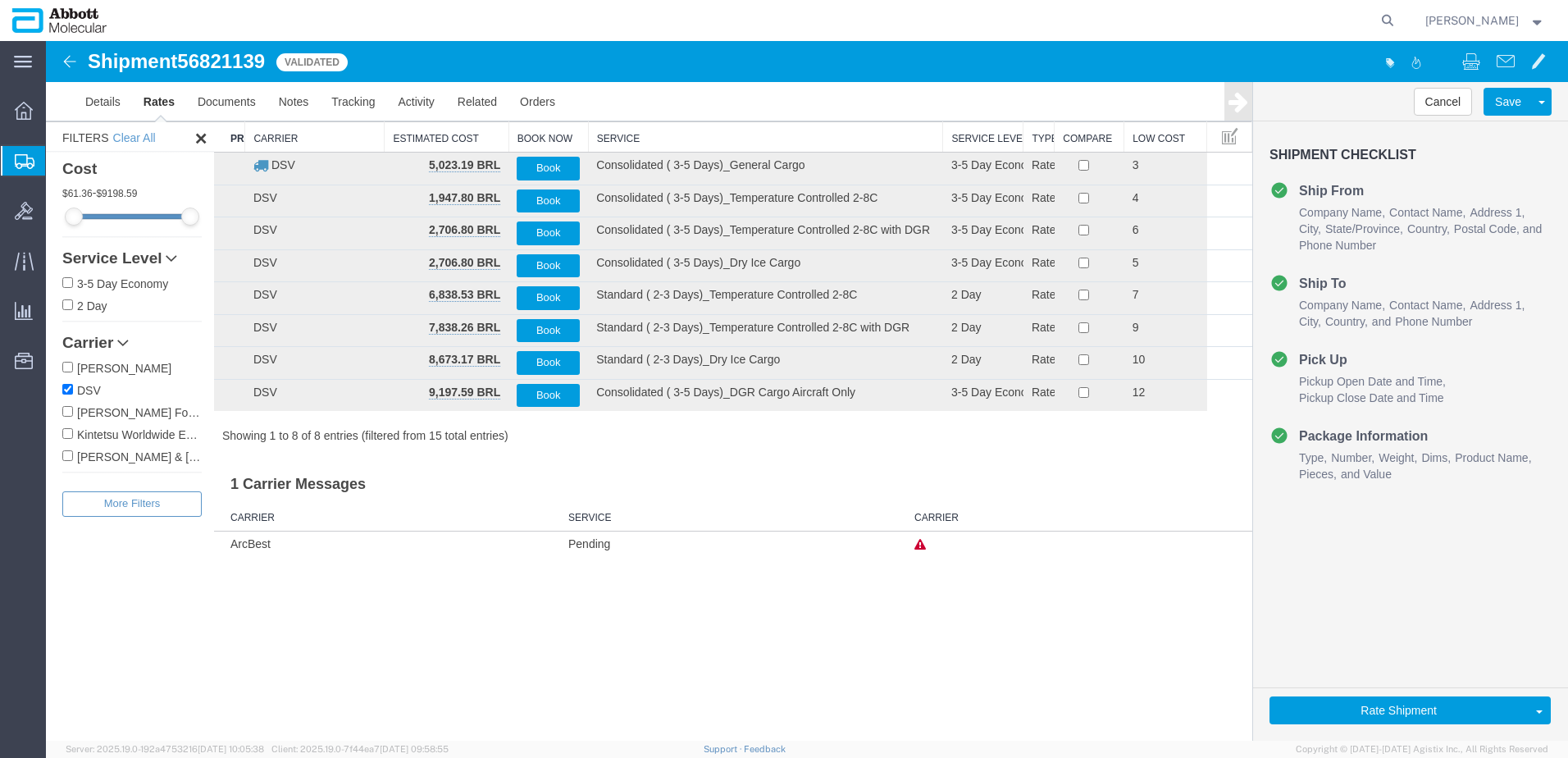
scroll to position [0, 0]
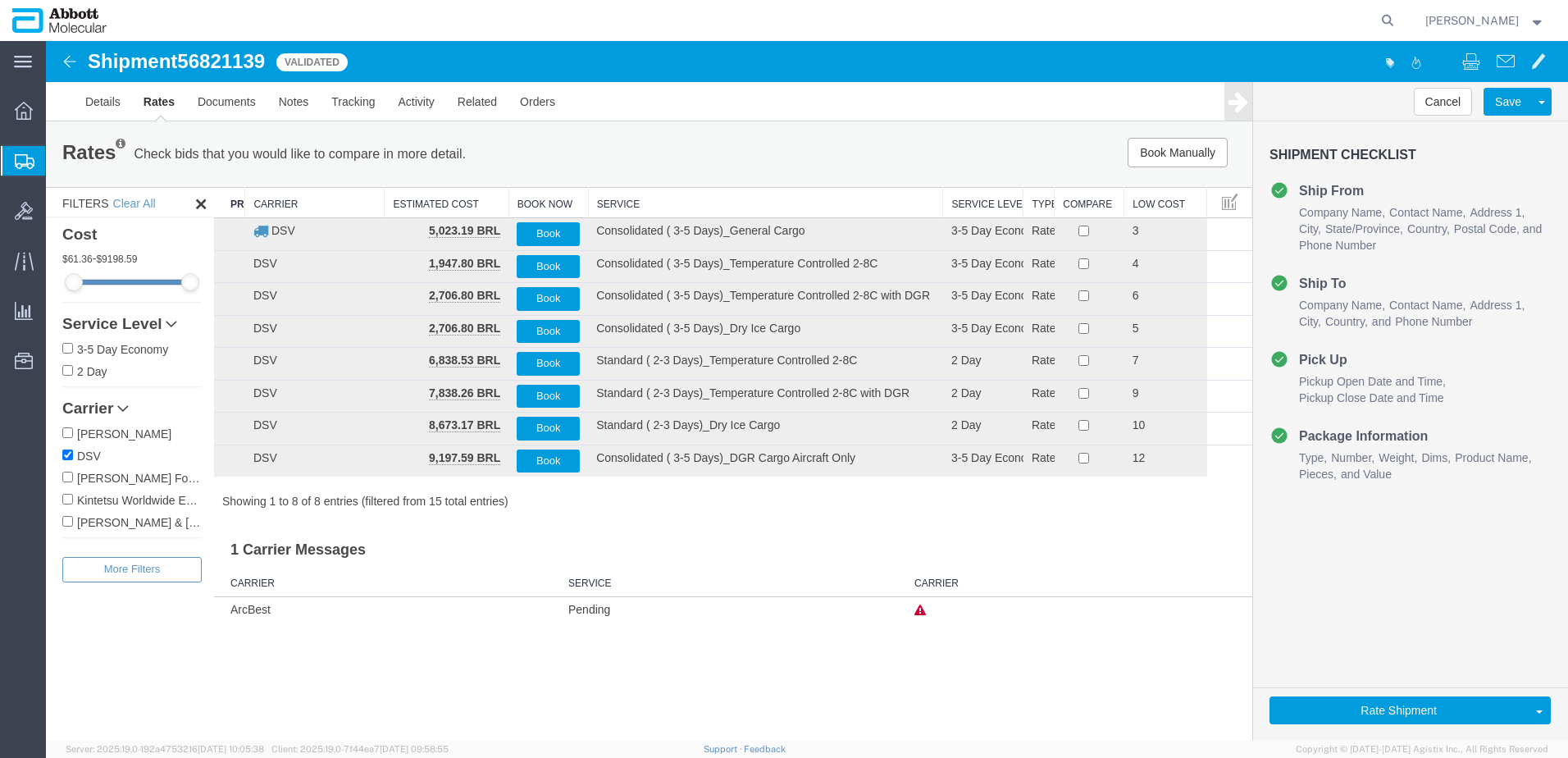
click at [628, 205] on th "Service" at bounding box center [765, 203] width 355 height 30
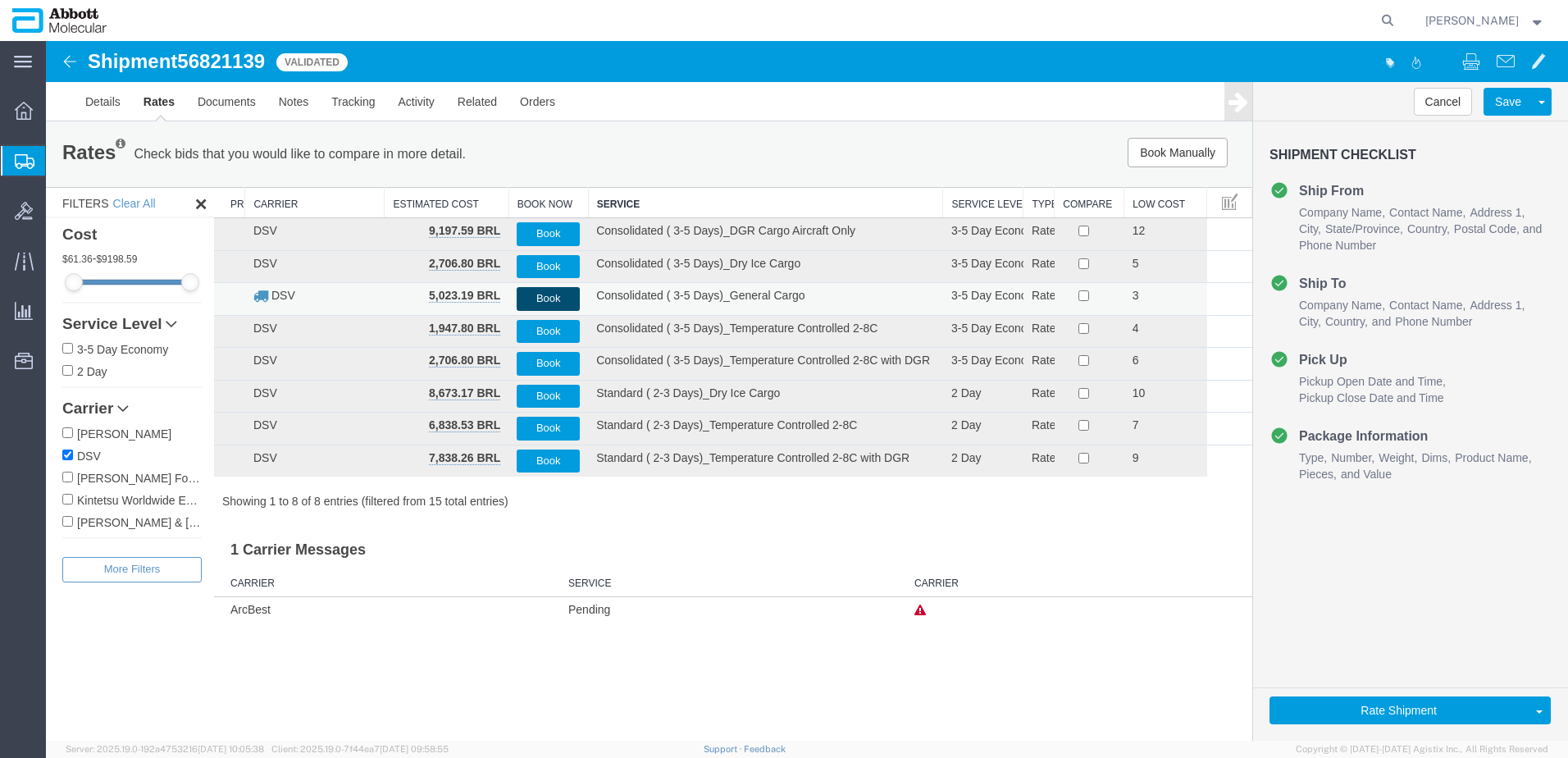
click at [546, 296] on button "Book" at bounding box center [548, 298] width 63 height 24
